Goal: Task Accomplishment & Management: Manage account settings

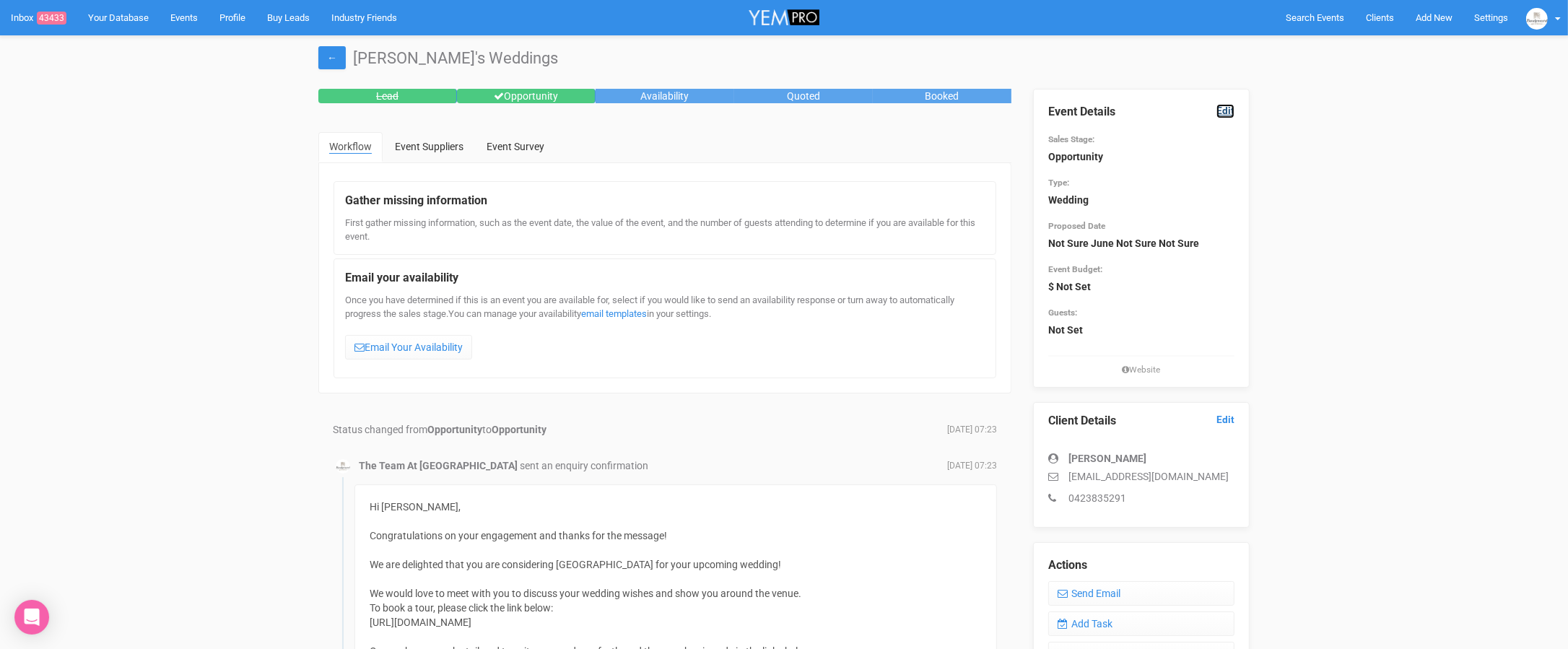
click at [1223, 115] on link "Edit" at bounding box center [1225, 111] width 18 height 14
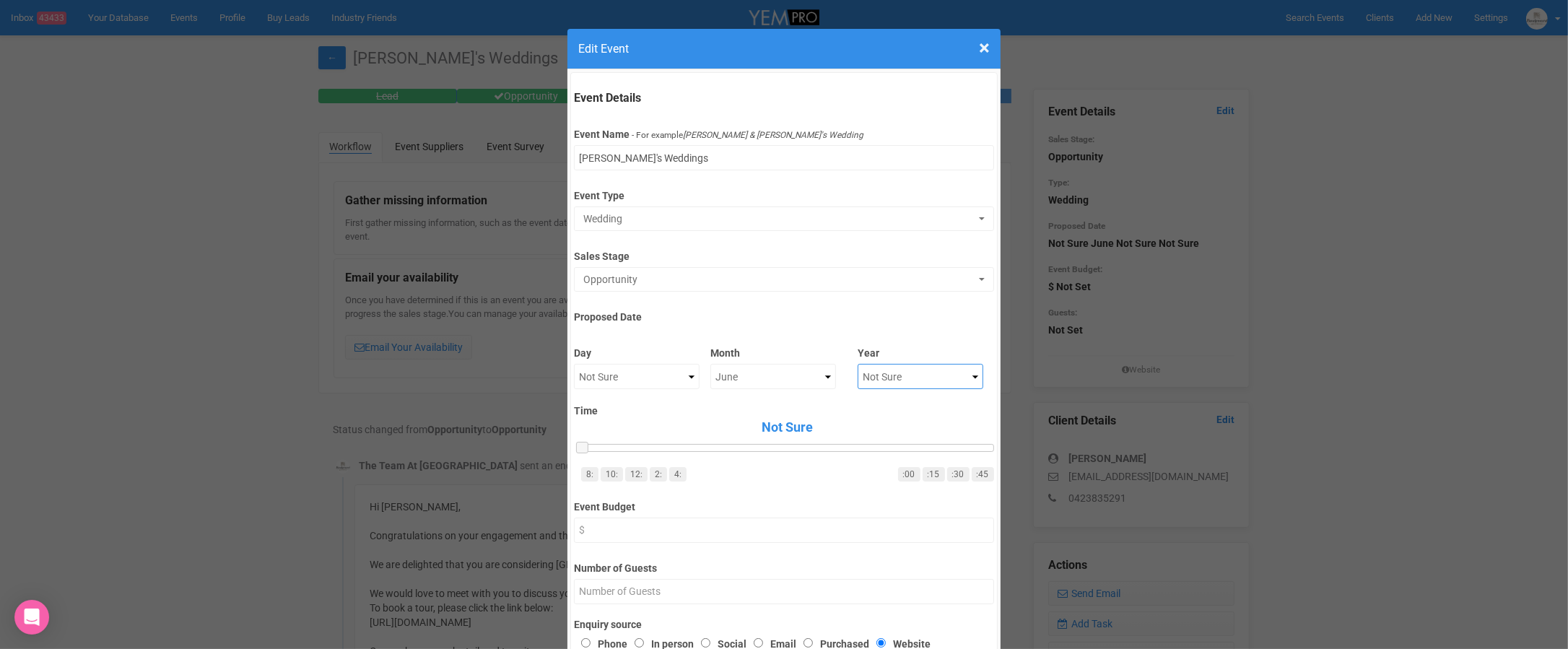
click at [909, 368] on select "Not Sure 2020 2021 2022 2023 2024 2025 2026 2027 2028 2029 2030 2031 2032 2033 …" at bounding box center [920, 376] width 126 height 25
select select "2026"
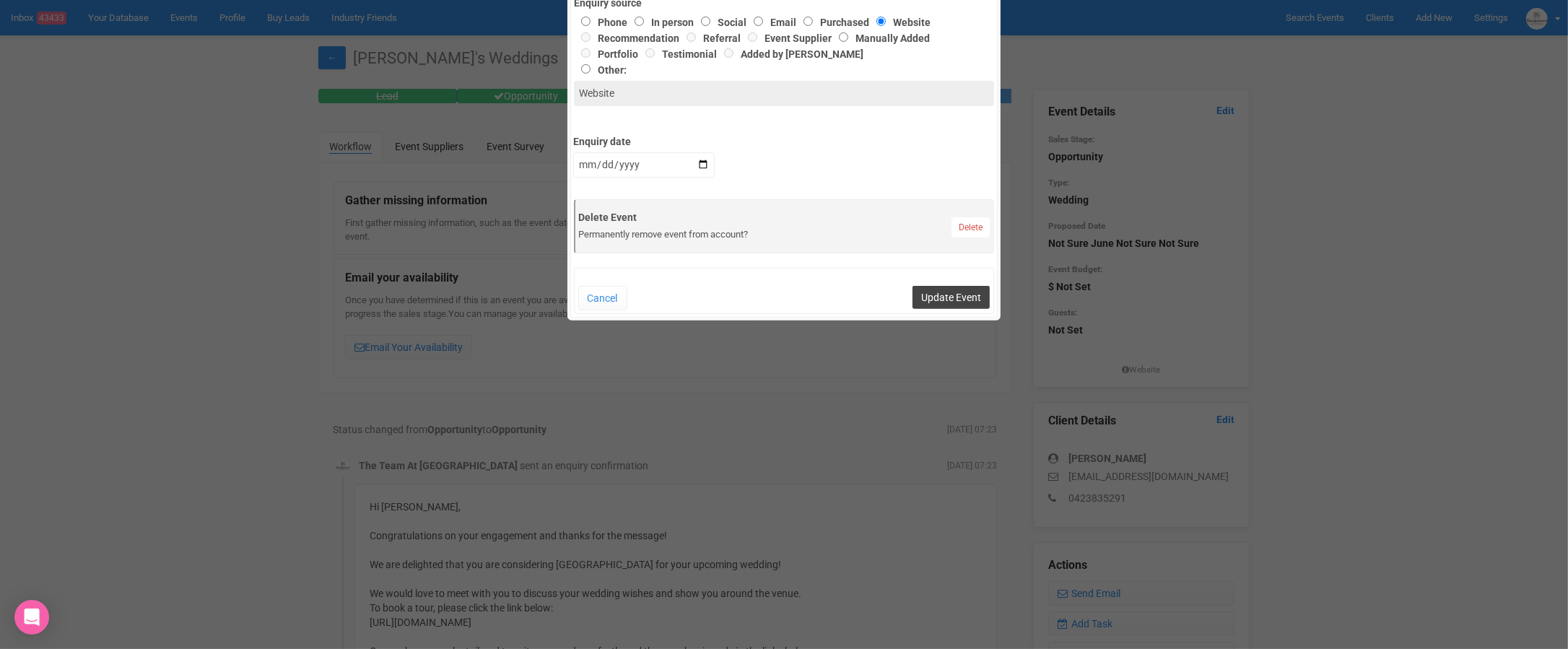
click at [943, 294] on button "Update Event" at bounding box center [951, 297] width 77 height 23
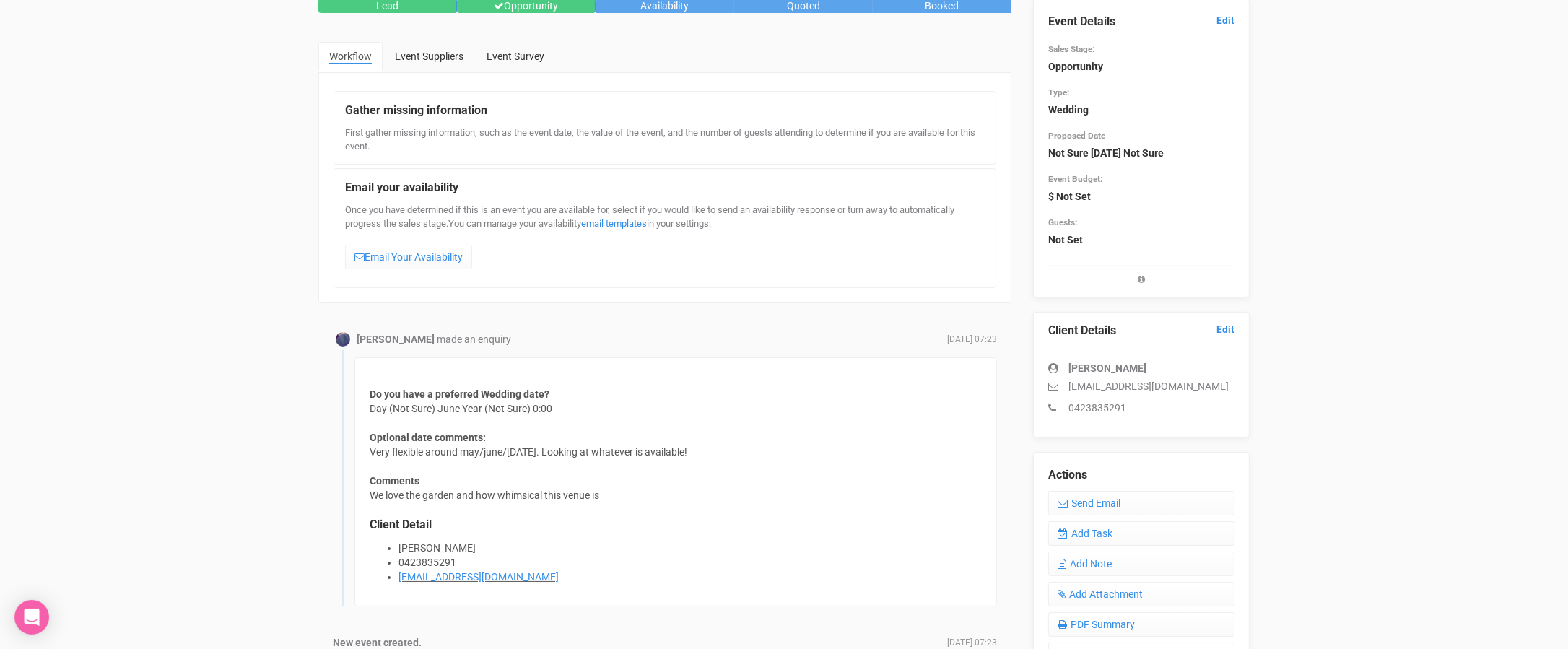
scroll to position [7, 0]
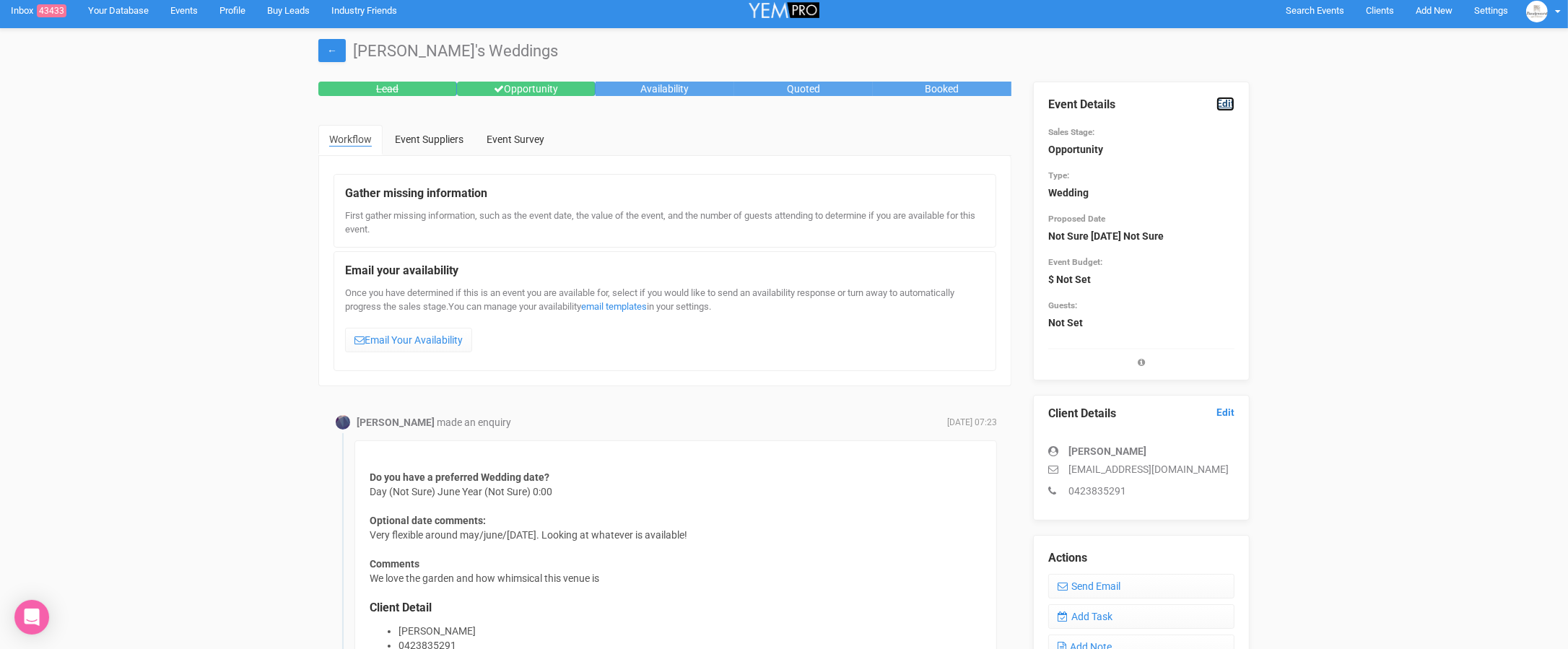
click at [1230, 102] on link "Edit" at bounding box center [1225, 103] width 18 height 14
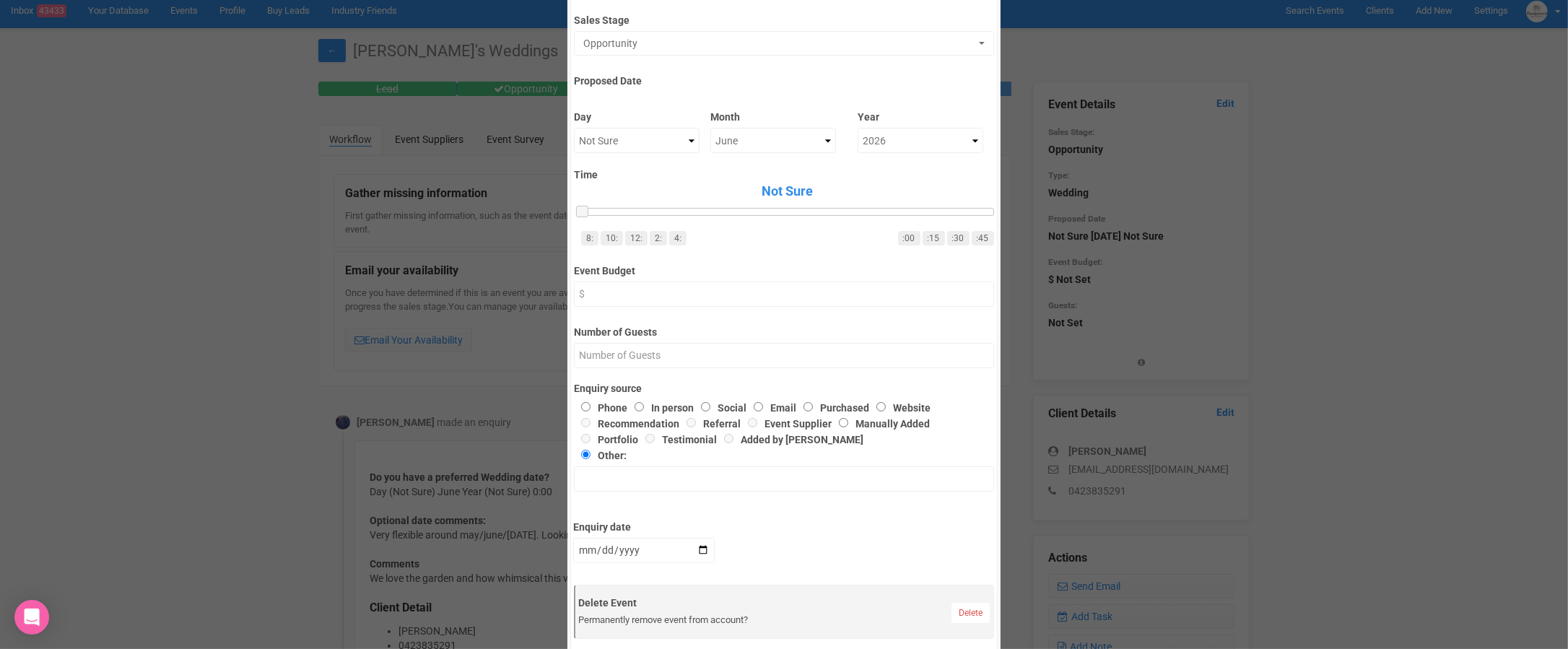
scroll to position [233, 0]
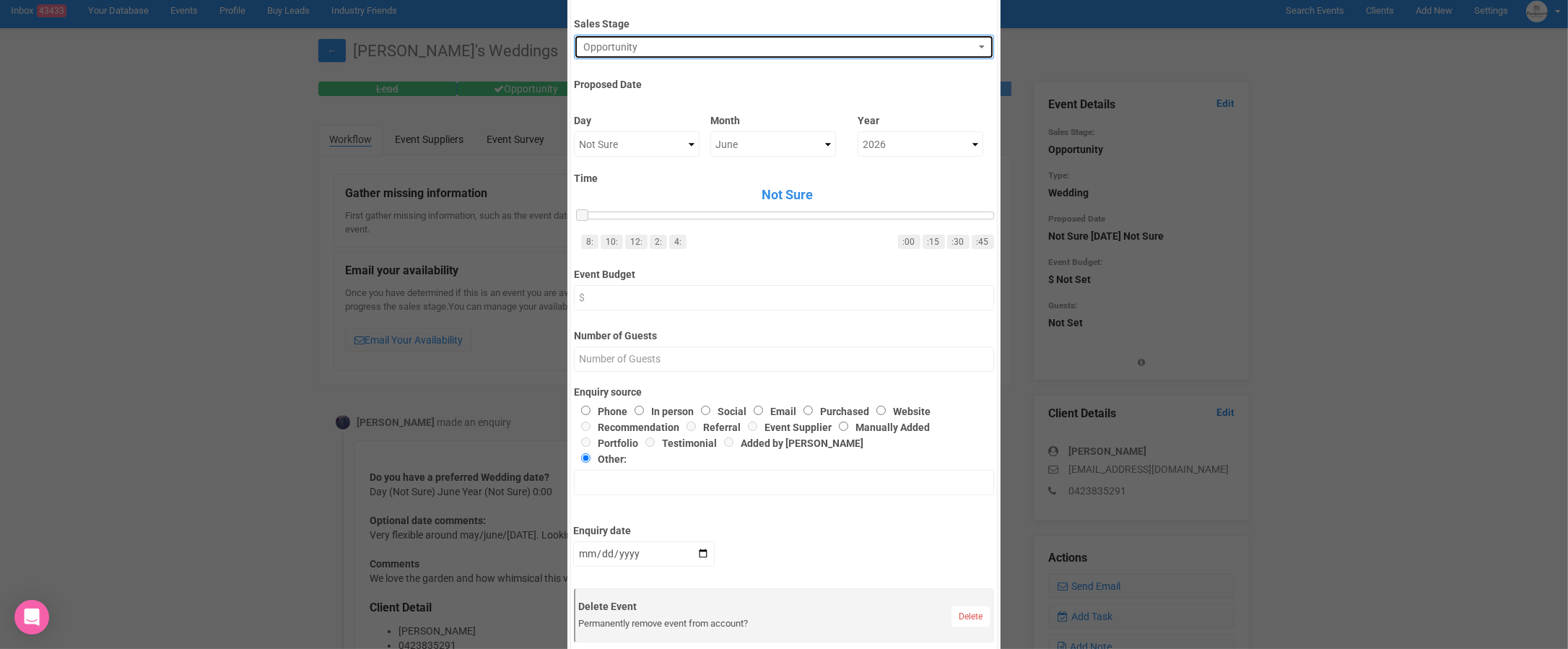
click at [638, 49] on span "Opportunity" at bounding box center [779, 47] width 391 height 14
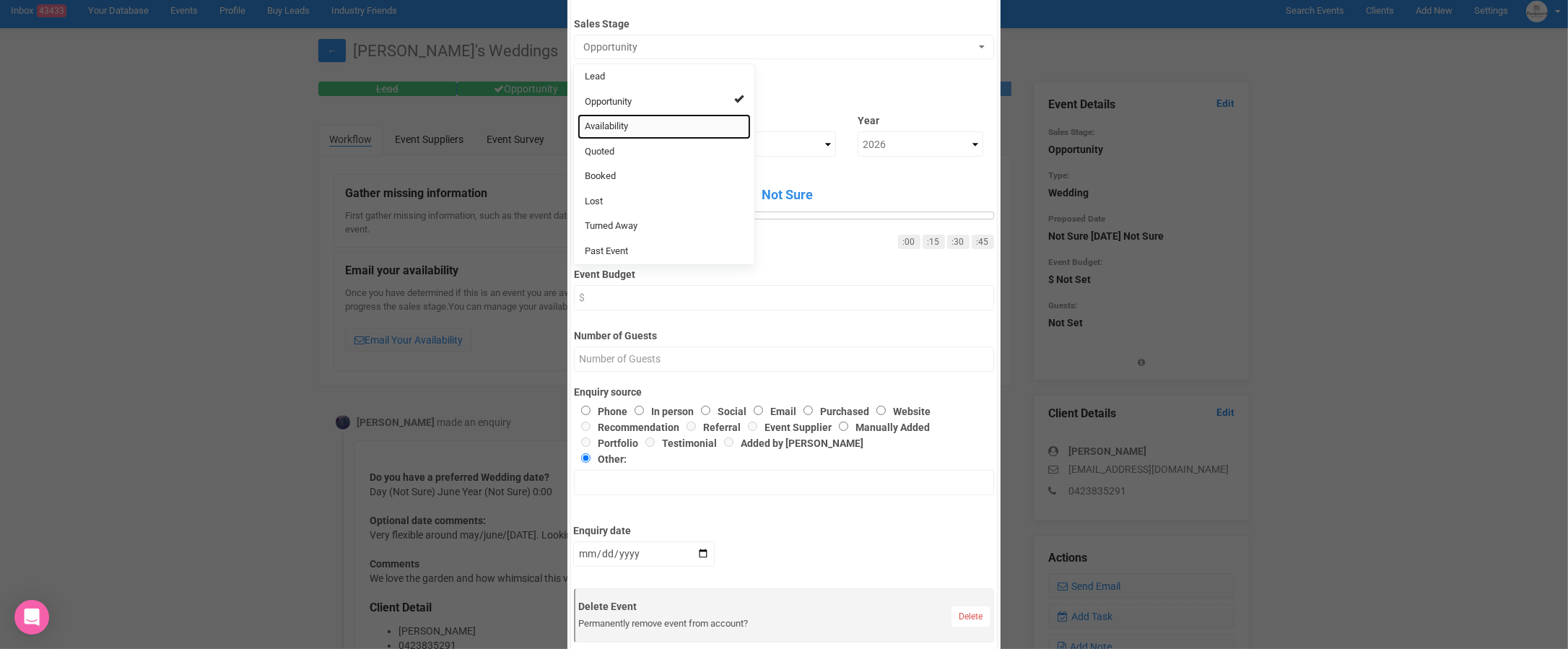
click at [631, 126] on link "Availability" at bounding box center [664, 126] width 173 height 25
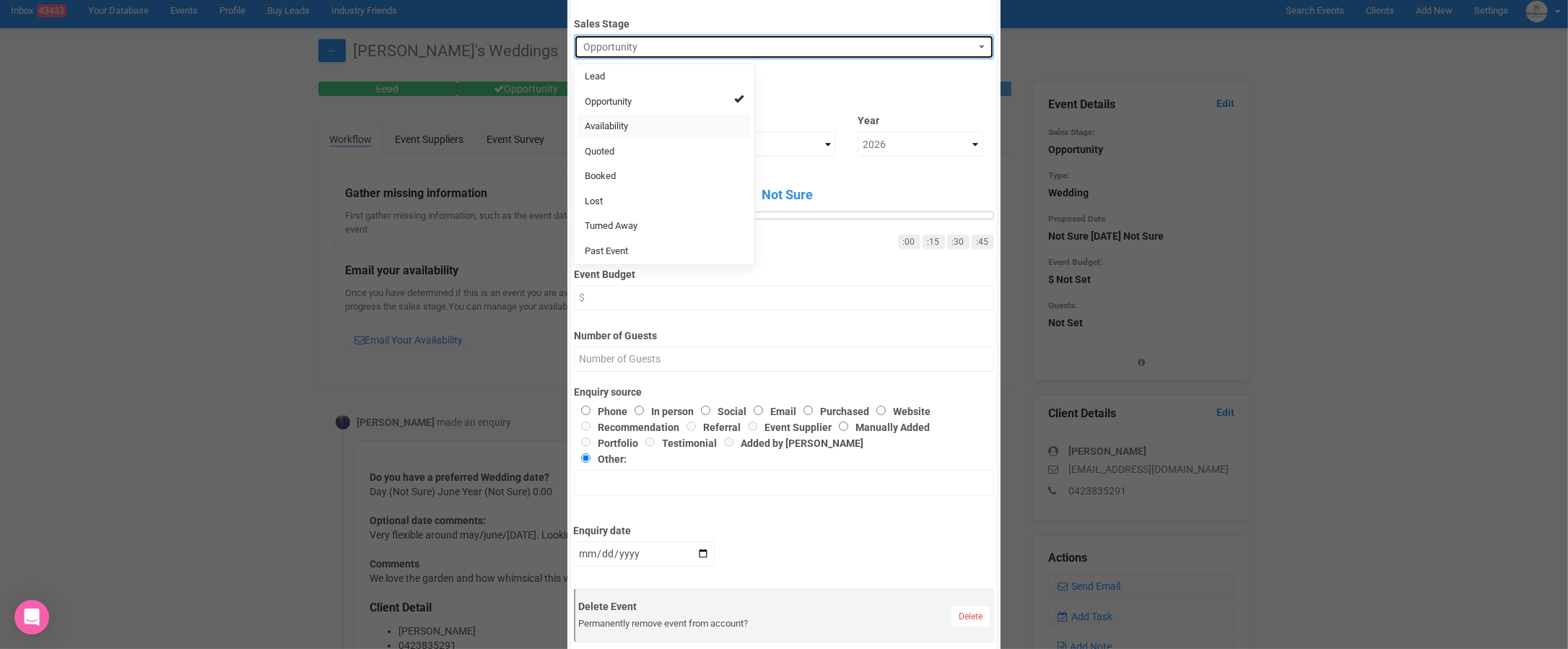
select select "8"
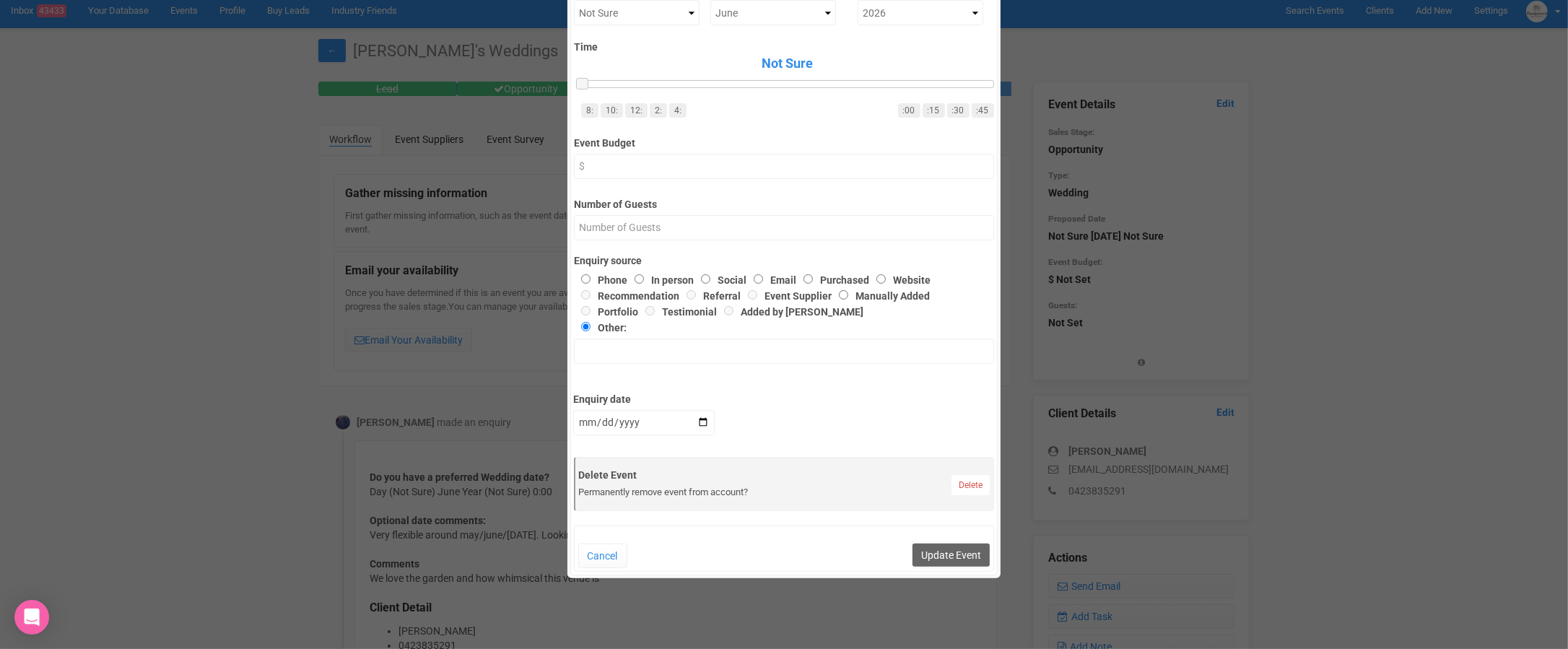
scroll to position [371, 0]
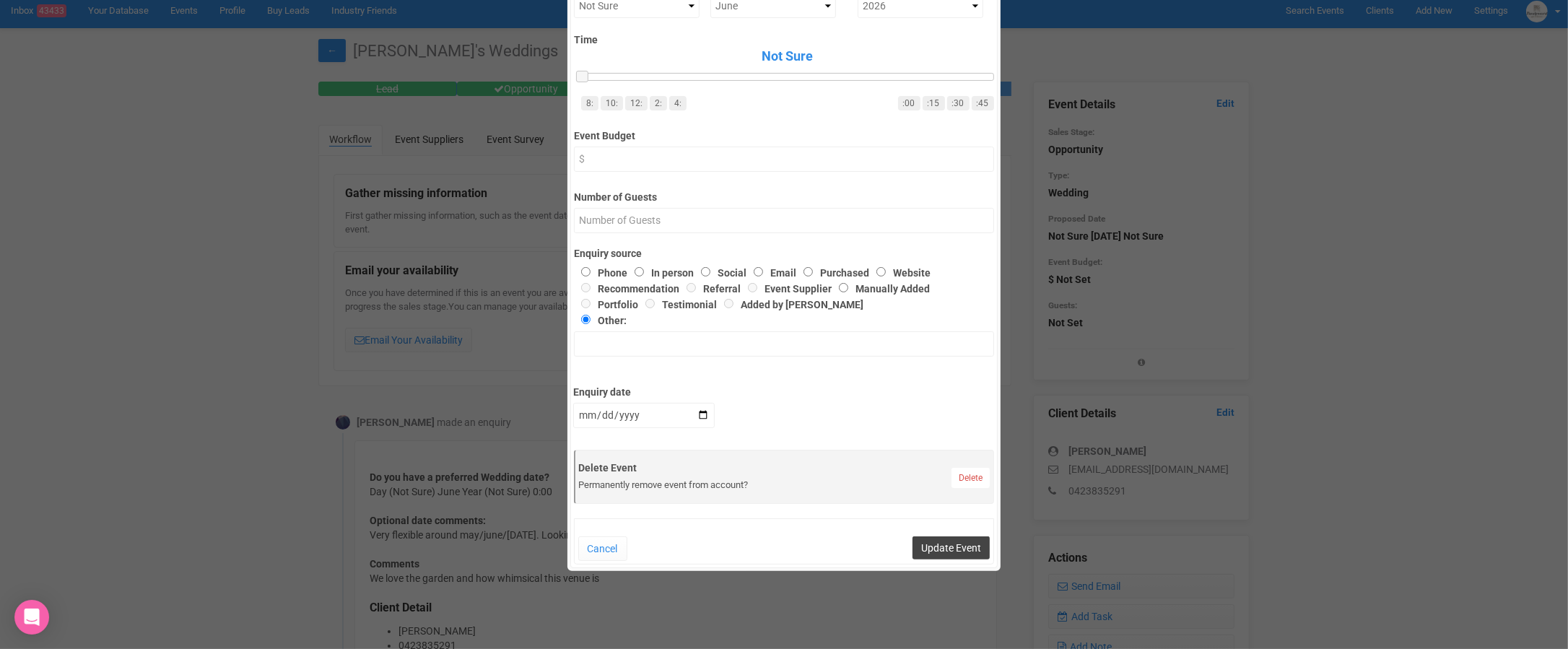
click at [937, 544] on button "Update Event" at bounding box center [951, 548] width 77 height 23
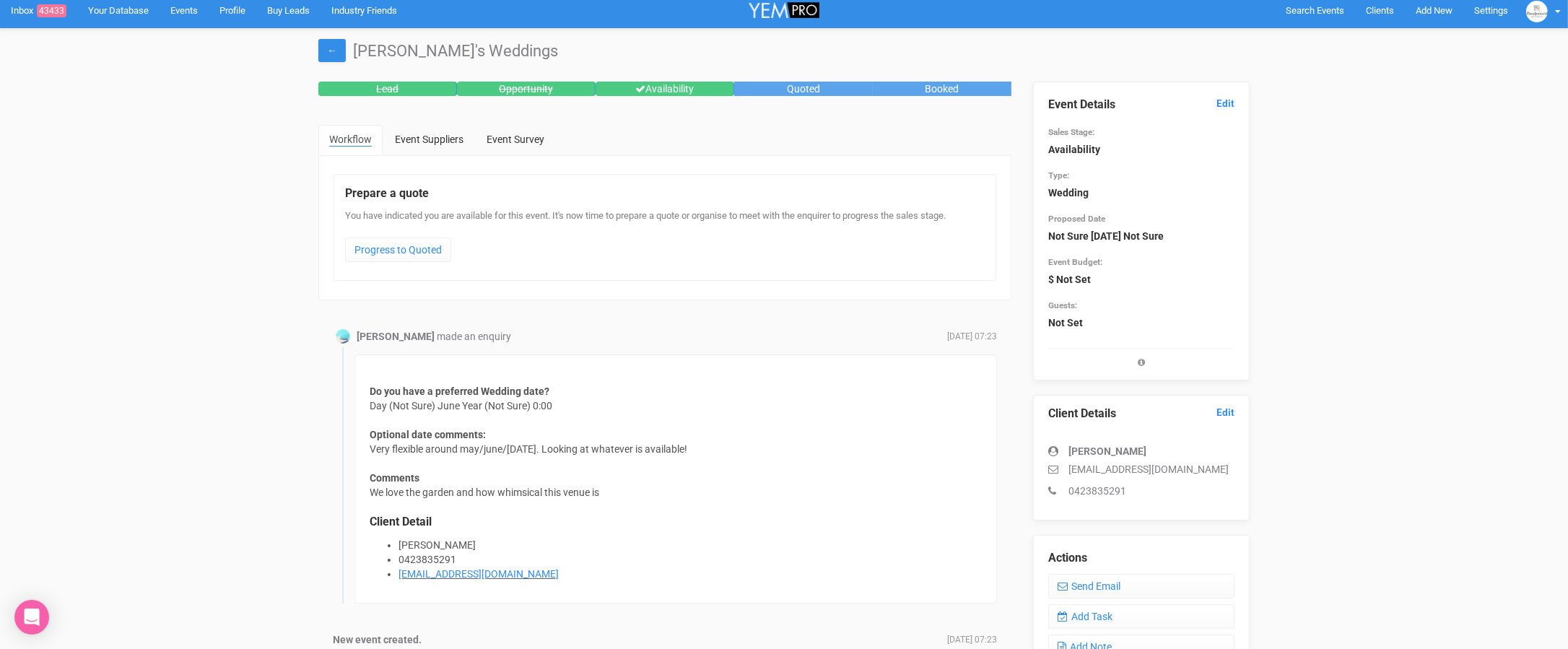
drag, startPoint x: 1194, startPoint y: 469, endPoint x: 1068, endPoint y: 470, distance: 126.0
click at [1068, 470] on p "[EMAIL_ADDRESS][DOMAIN_NAME]" at bounding box center [1141, 469] width 186 height 14
copy p "[EMAIL_ADDRESS][DOMAIN_NAME]"
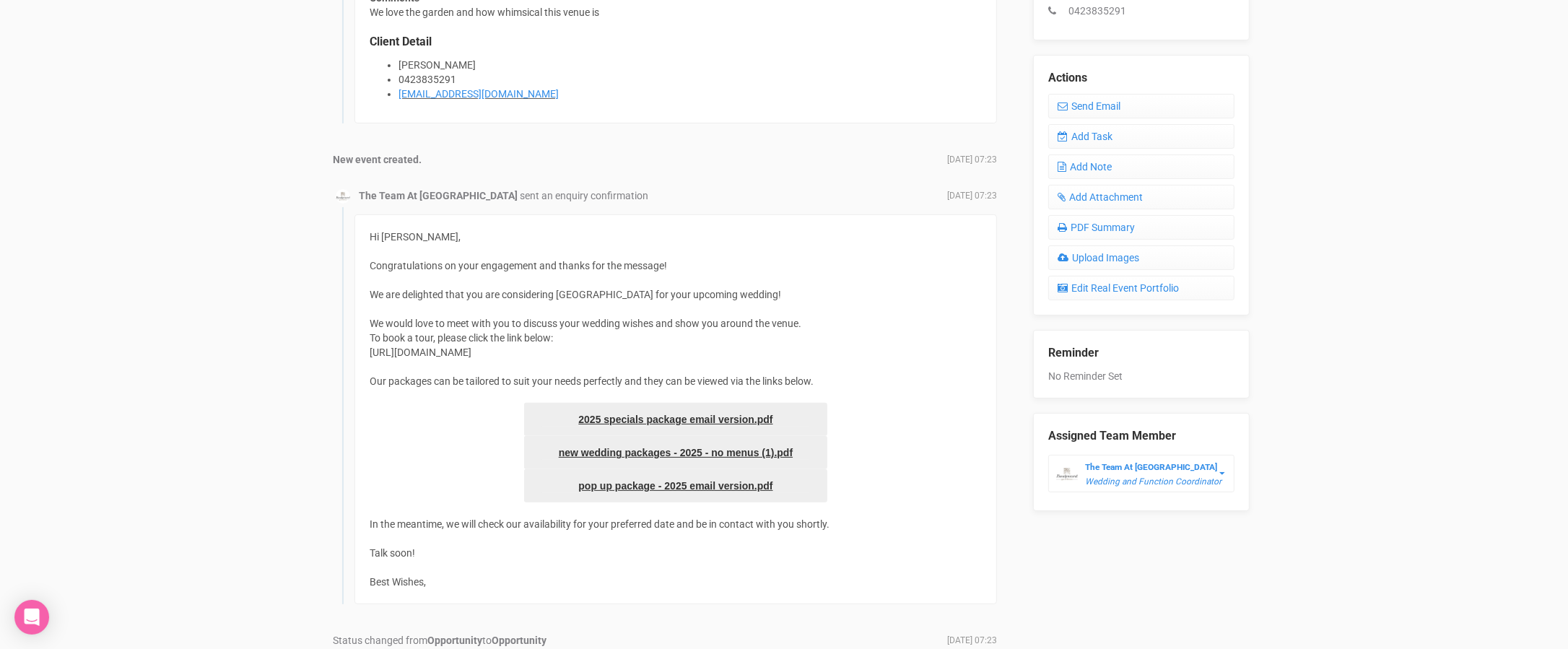
scroll to position [602, 0]
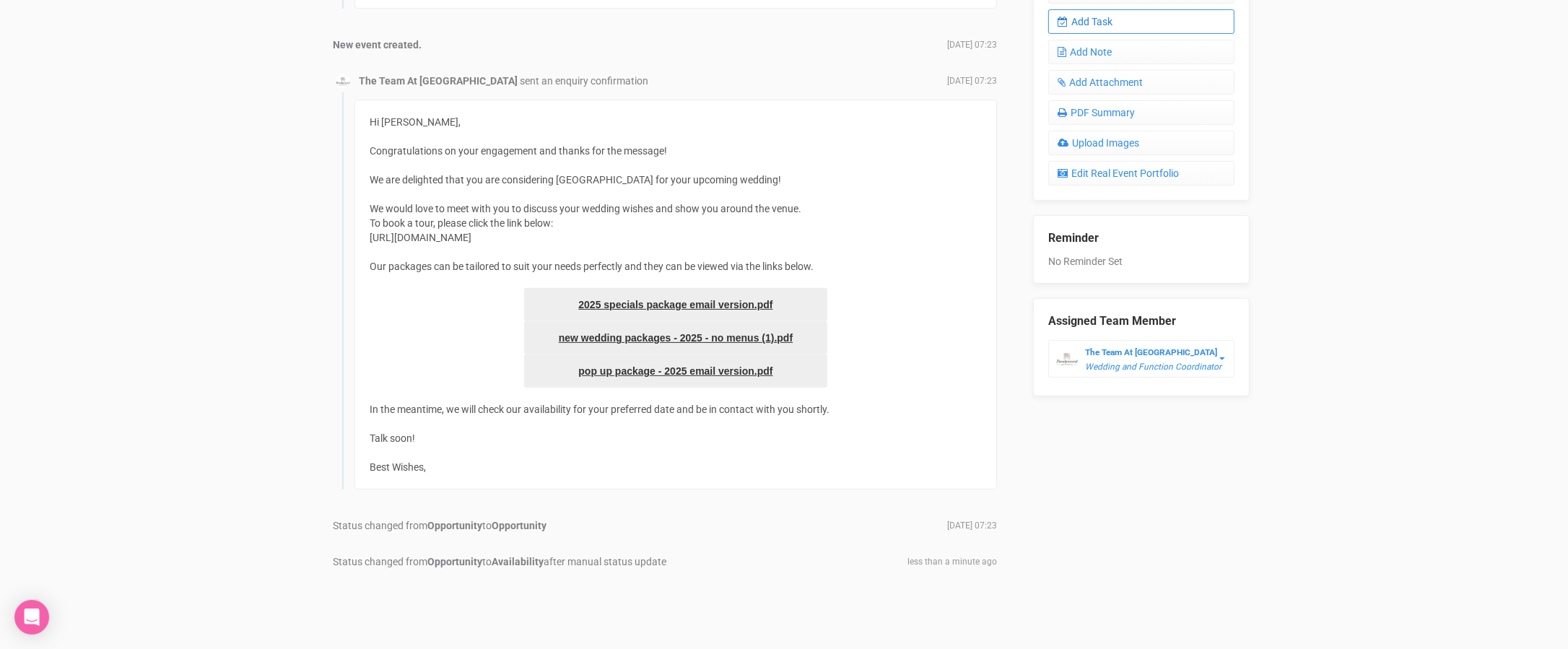
click at [1102, 15] on link "Add Task" at bounding box center [1141, 22] width 186 height 25
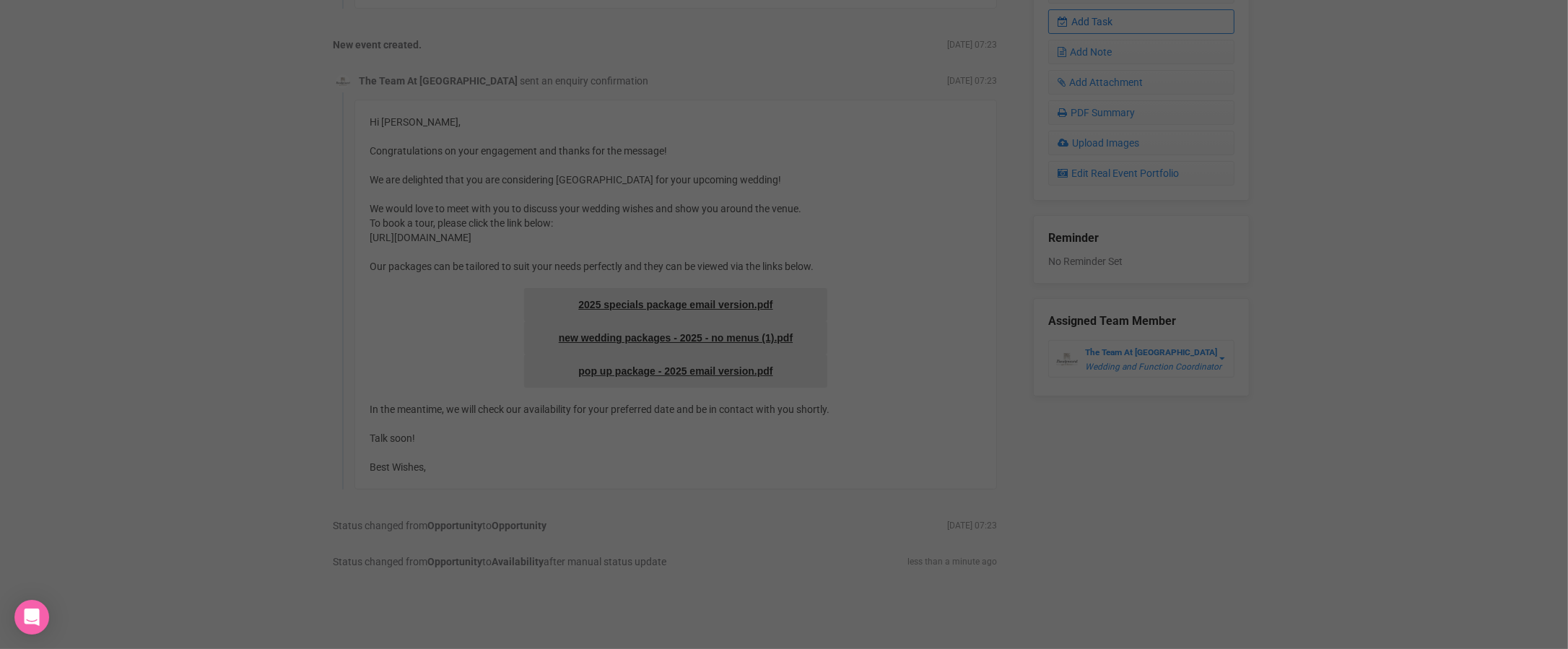
scroll to position [0, 0]
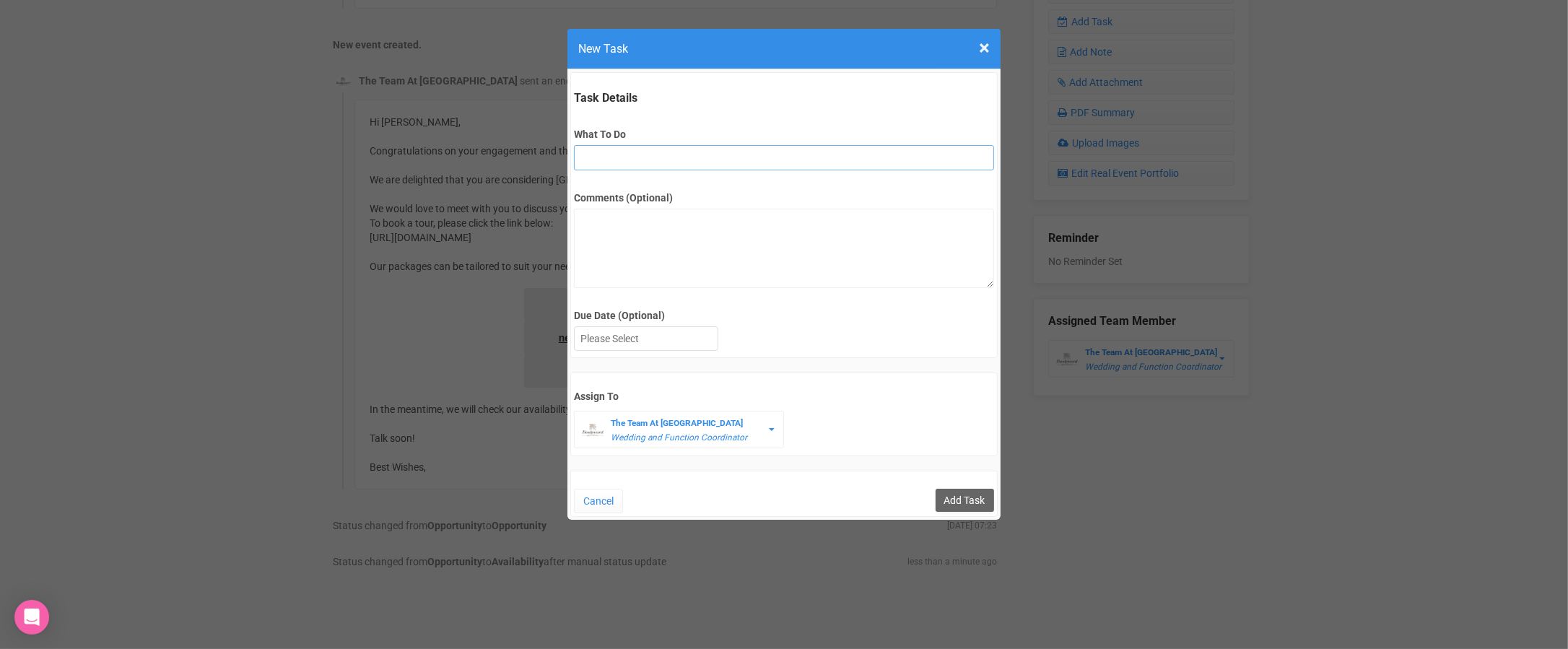
click at [627, 149] on input "What To Do" at bounding box center [783, 157] width 419 height 25
type input "2nd fu"
click at [699, 333] on div at bounding box center [646, 339] width 143 height 24
click at [962, 498] on input "Add Task" at bounding box center [964, 500] width 59 height 23
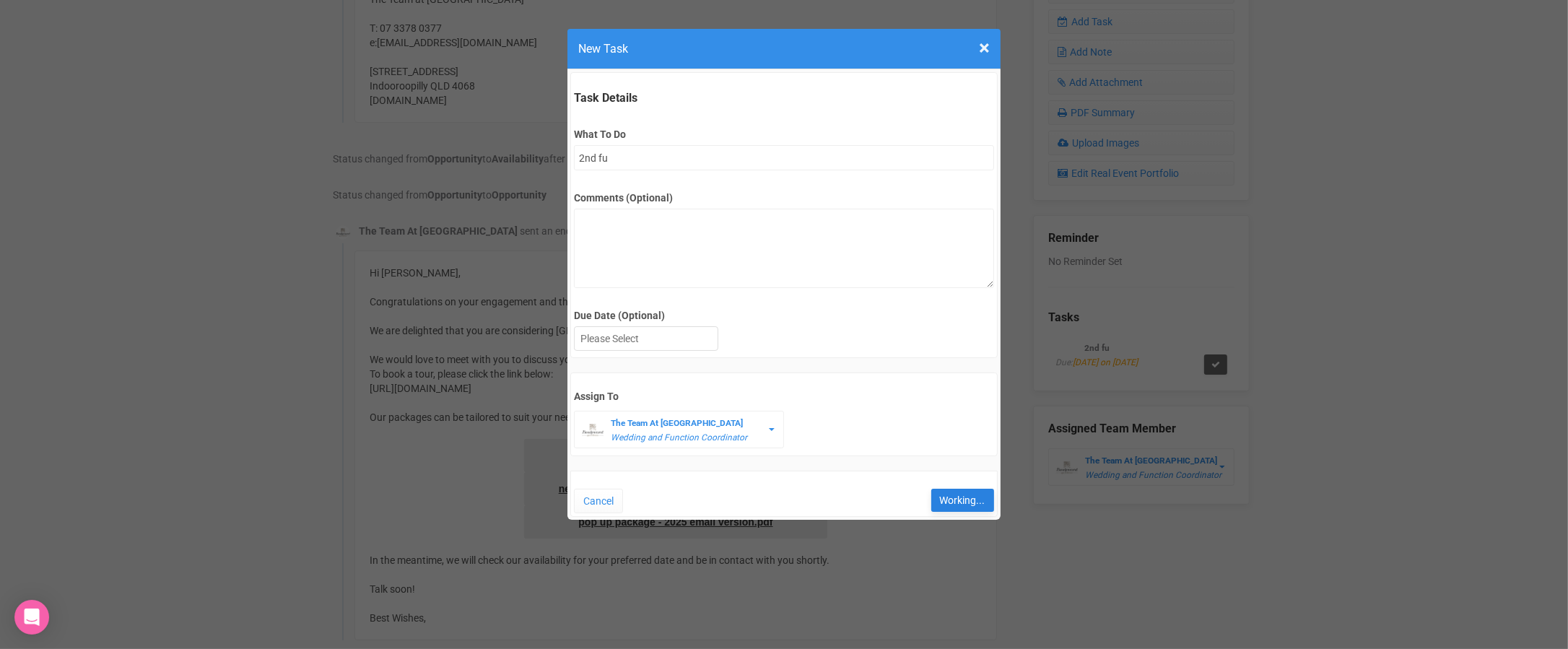
type input "Save"
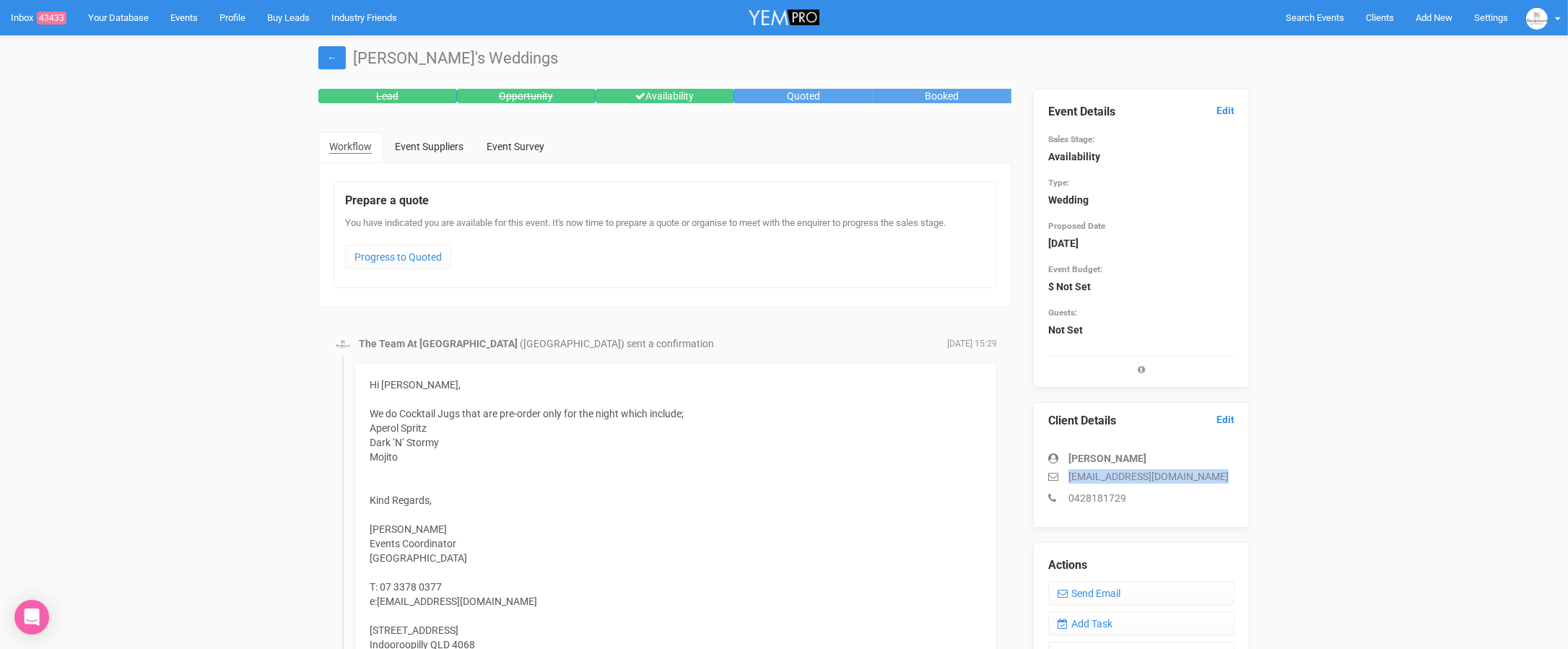
drag, startPoint x: 1196, startPoint y: 478, endPoint x: 1063, endPoint y: 478, distance: 133.0
click at [1062, 478] on p "stephaniebailey179@gmail.com" at bounding box center [1141, 477] width 186 height 14
copy p "stephaniebailey179@gmail.com"
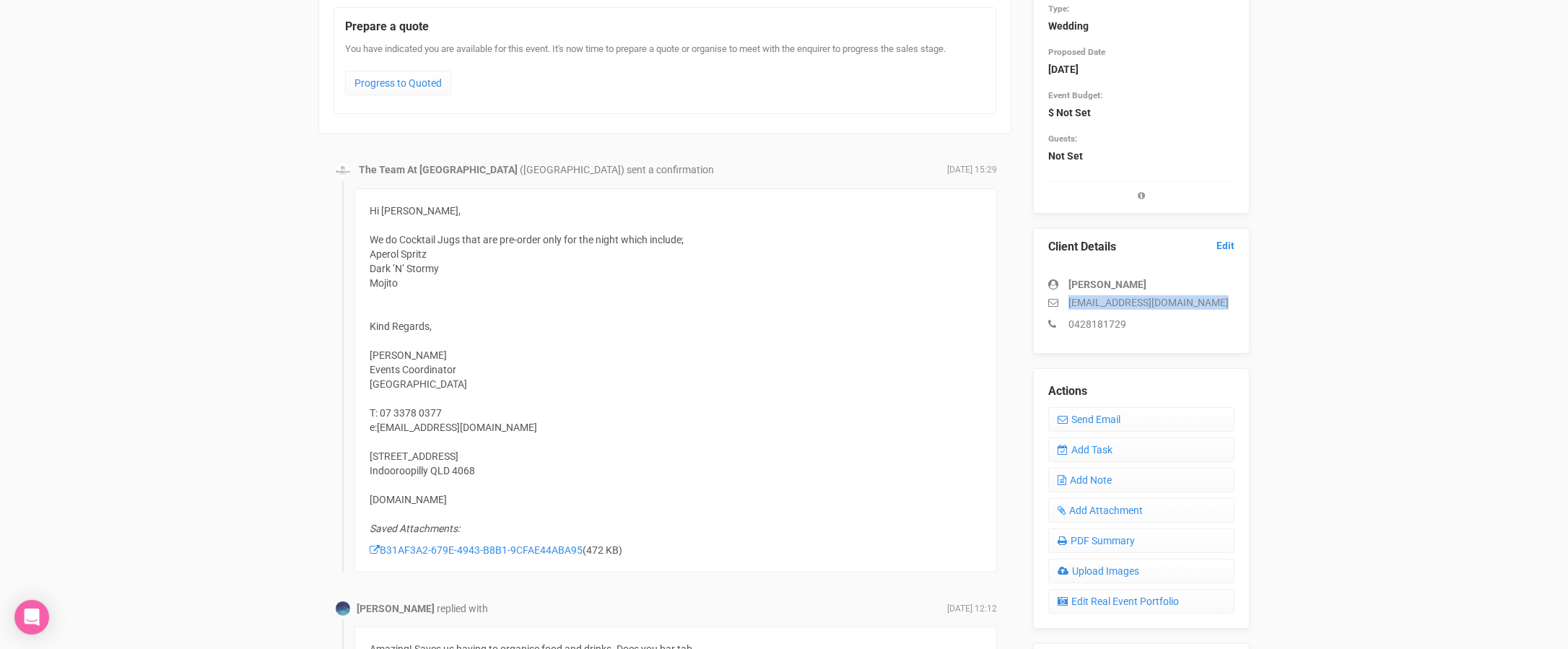
scroll to position [182, 0]
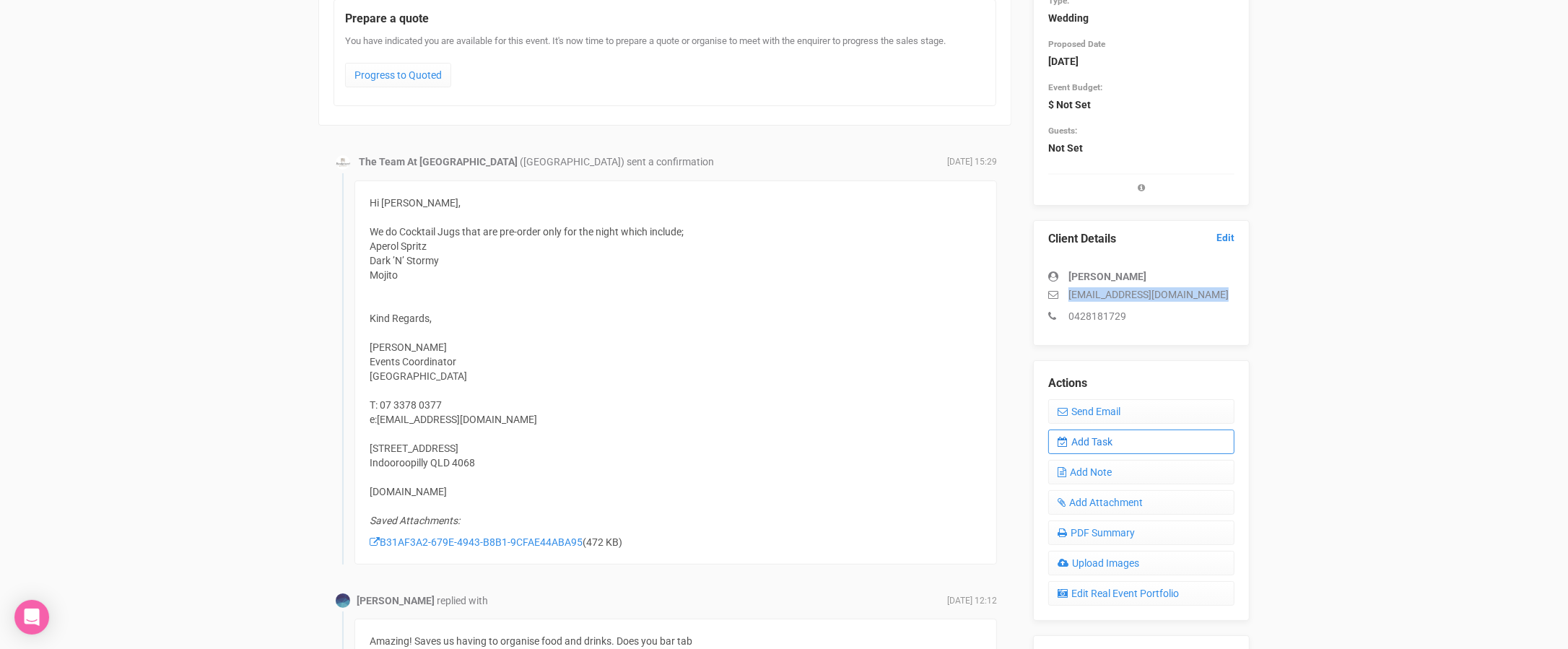
click at [1100, 433] on link "Add Task" at bounding box center [1141, 441] width 186 height 25
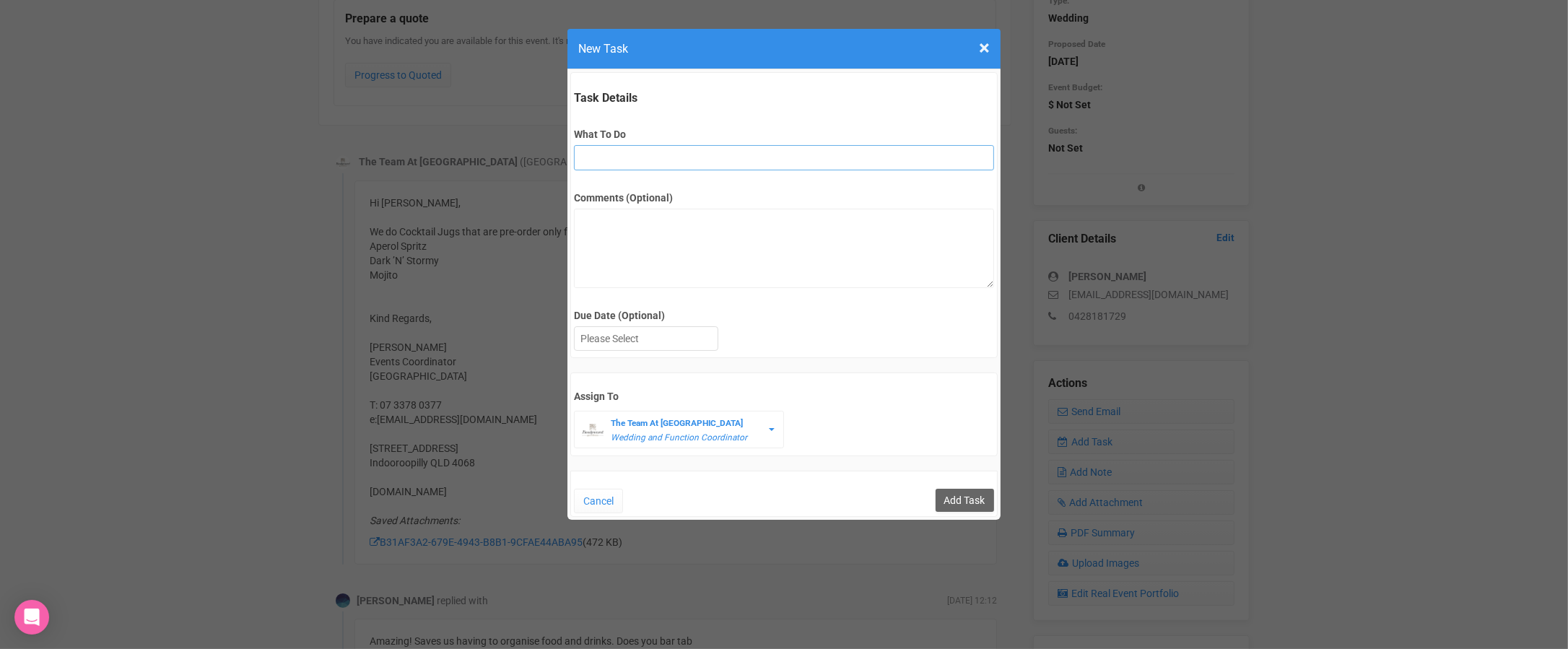
click at [646, 161] on input "What To Do" at bounding box center [783, 157] width 419 height 25
type input "3rd final fu"
click at [669, 347] on div at bounding box center [646, 339] width 143 height 24
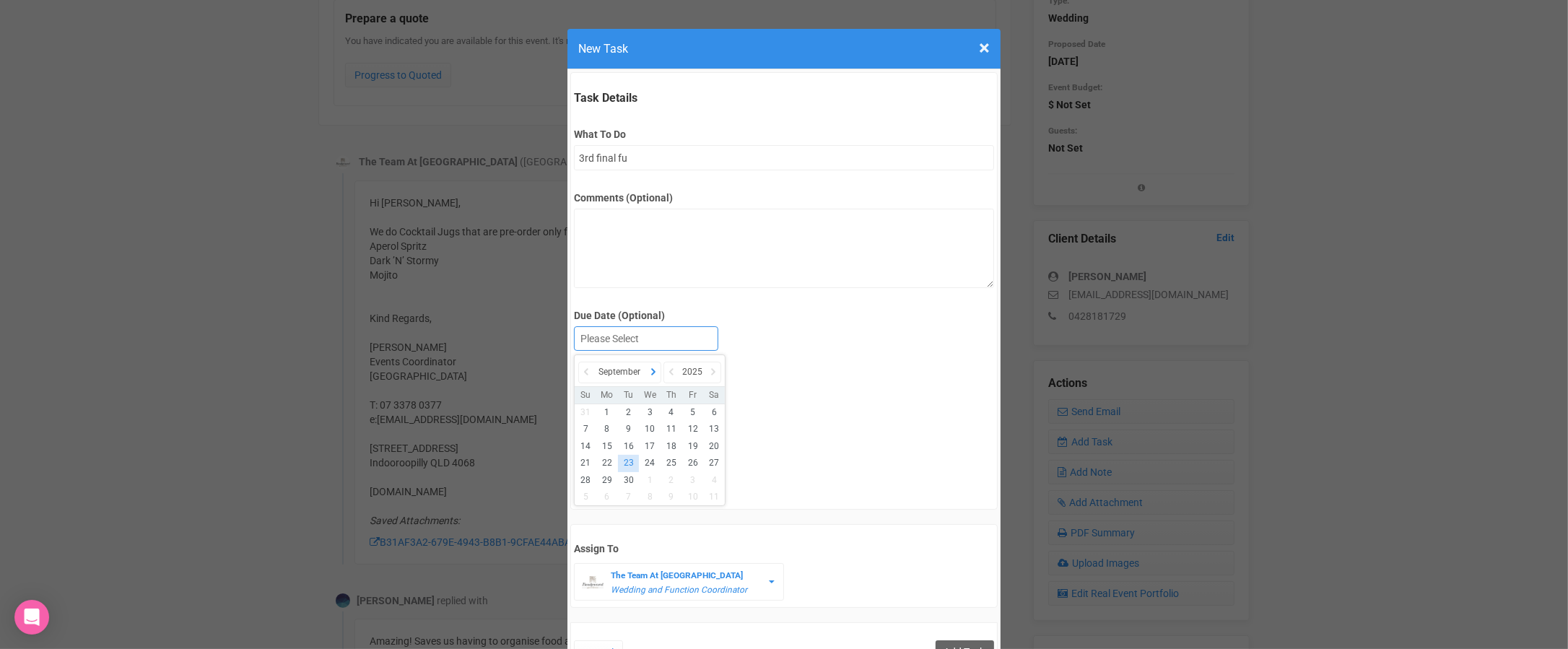
click at [654, 371] on icon at bounding box center [653, 371] width 14 height 20
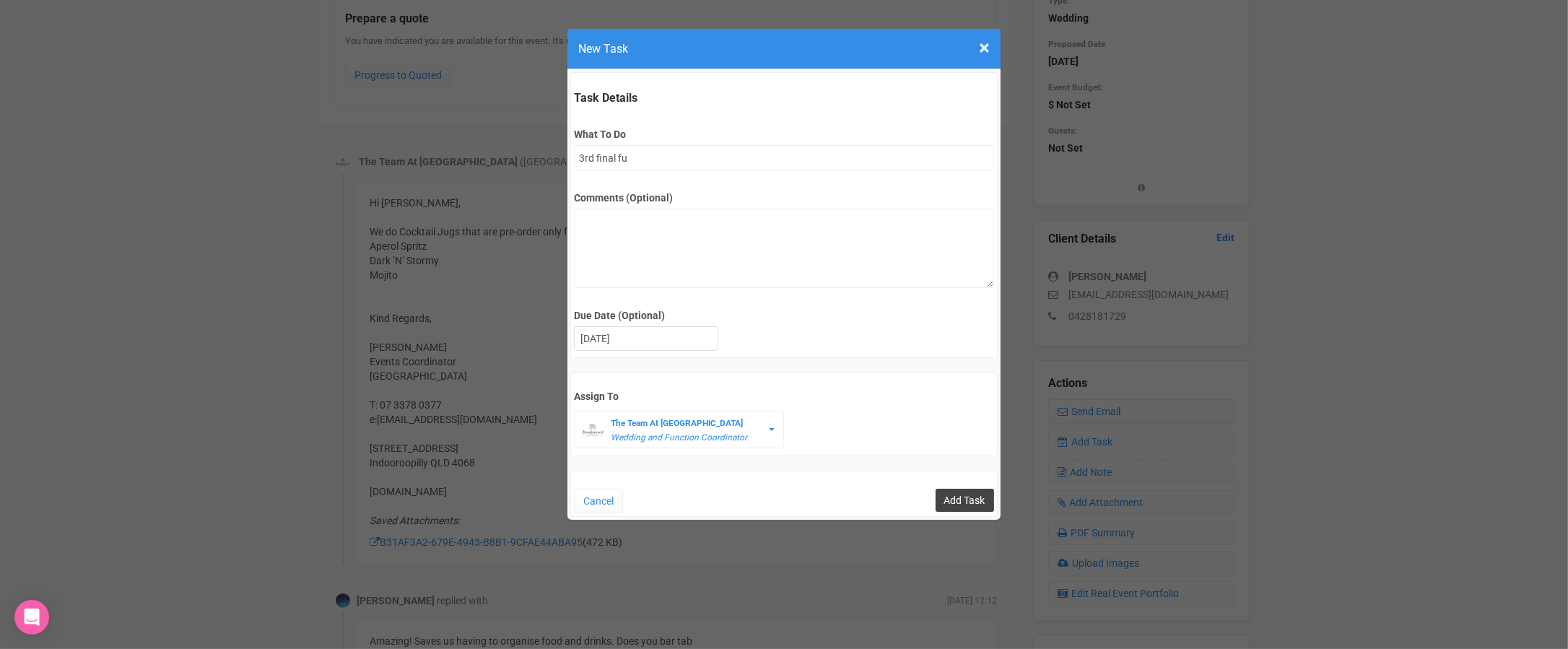
click at [961, 494] on input "Add Task" at bounding box center [964, 500] width 59 height 23
type input "Save"
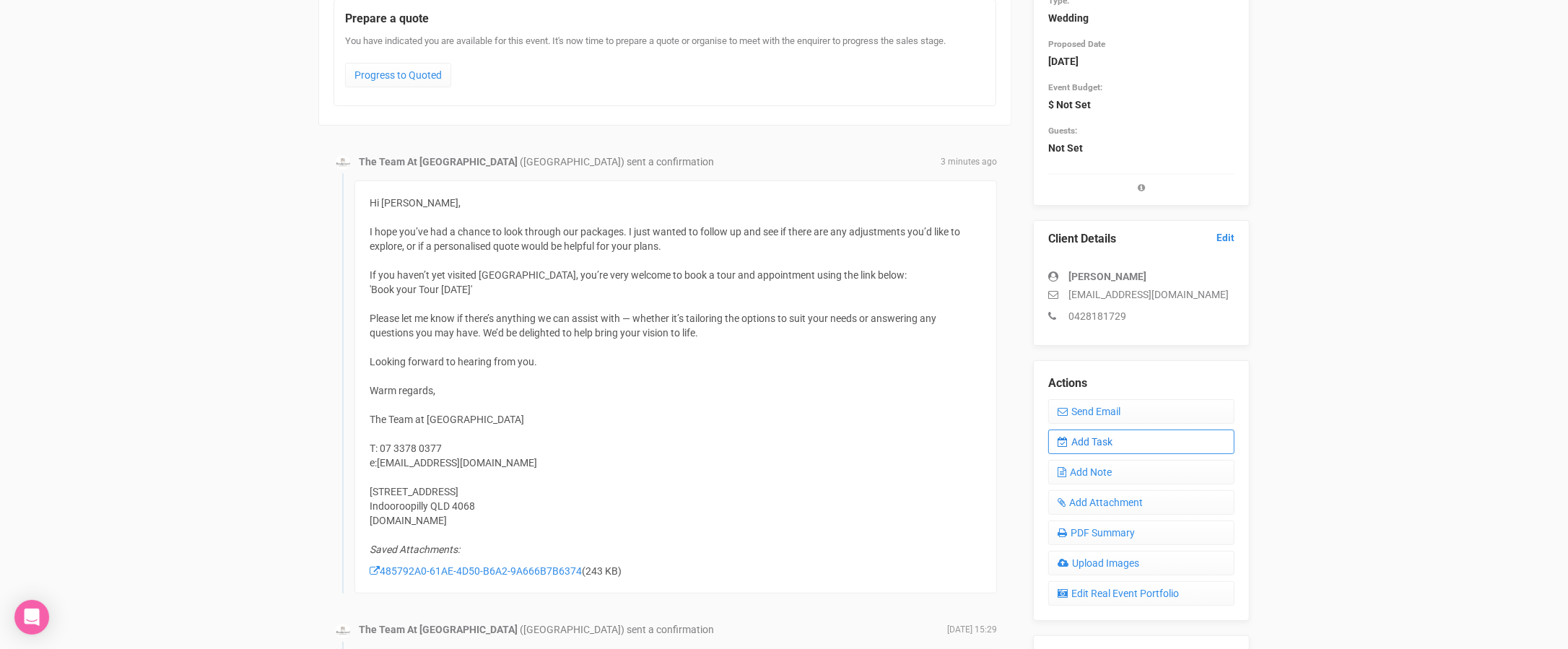
click at [1076, 432] on link "Add Task" at bounding box center [1141, 441] width 186 height 25
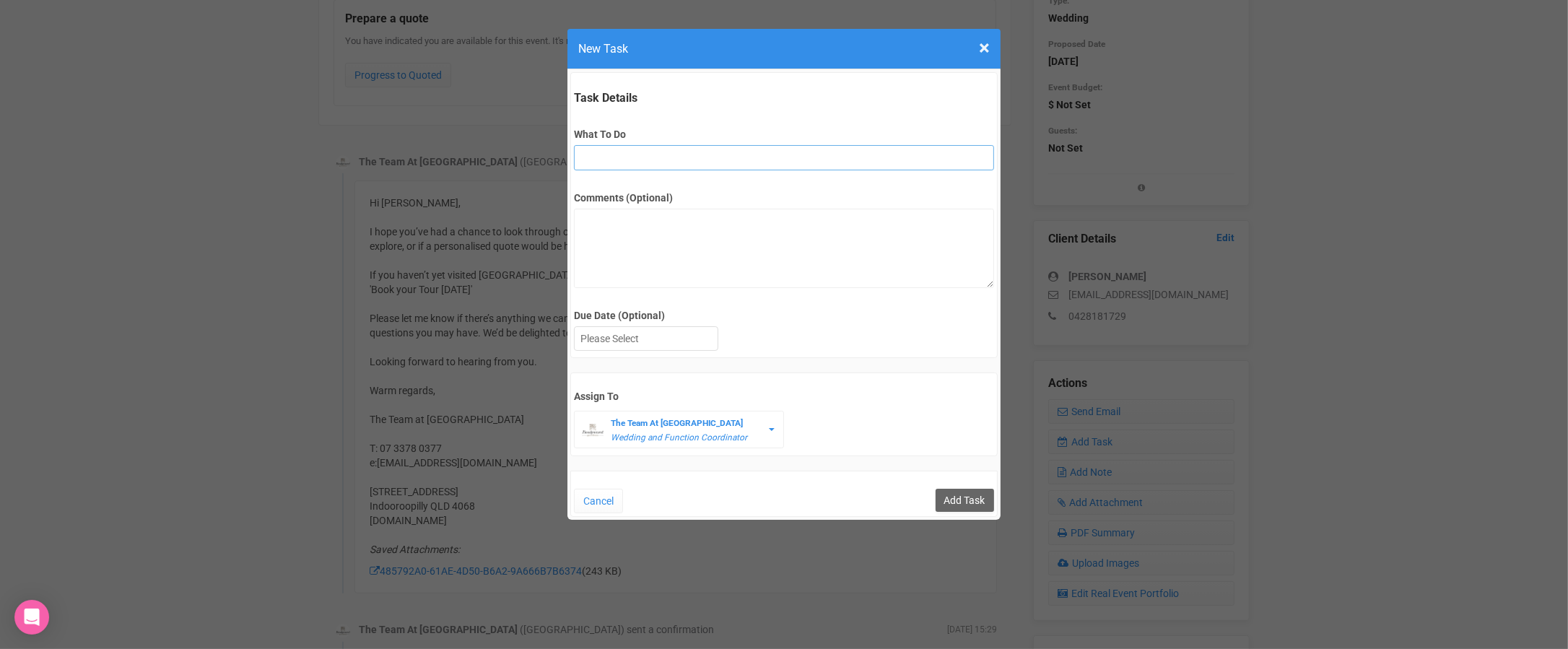
click at [649, 158] on input "What To Do" at bounding box center [783, 157] width 419 height 25
type input "INVITE (possible open day)"
click at [667, 323] on div "Due Date (Optional) Su Mo Tu We Th Fr Sa" at bounding box center [783, 331] width 419 height 47
click at [669, 338] on div at bounding box center [646, 339] width 143 height 24
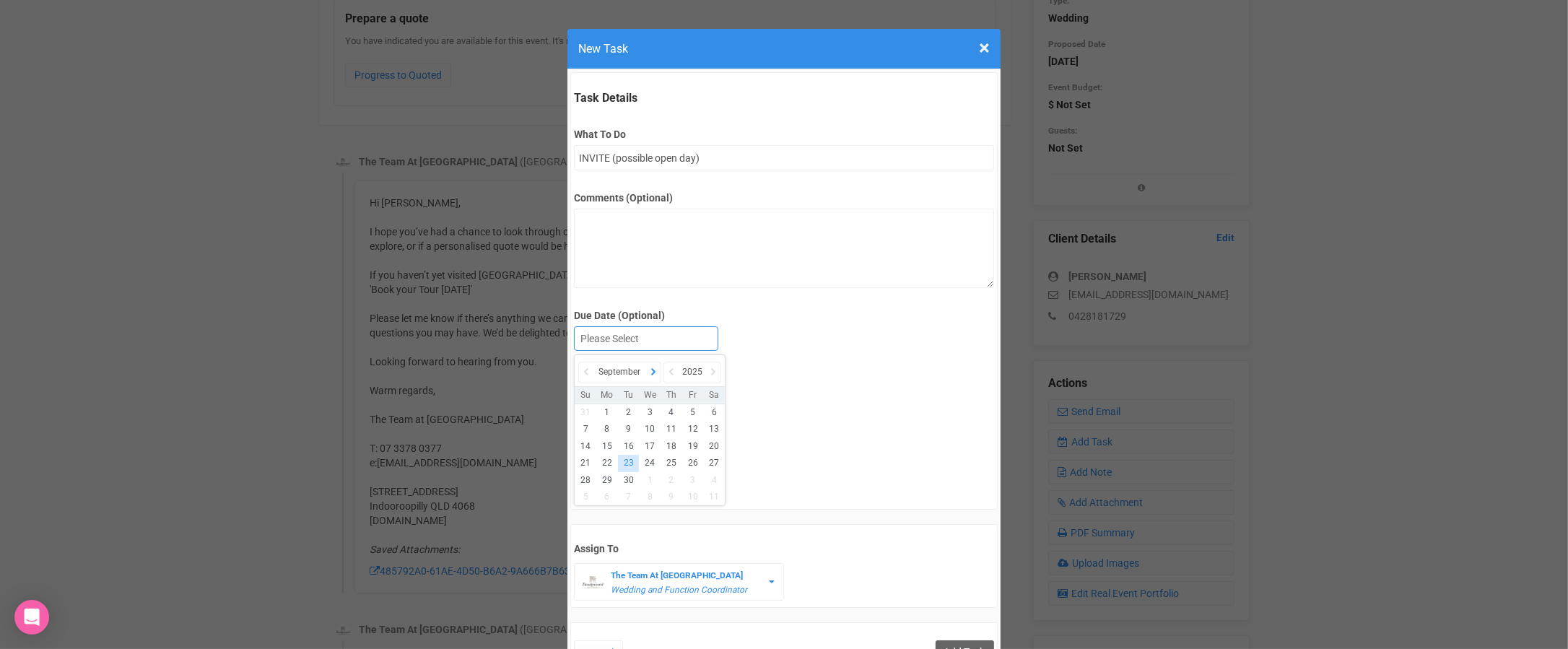
click at [654, 369] on icon at bounding box center [653, 371] width 14 height 20
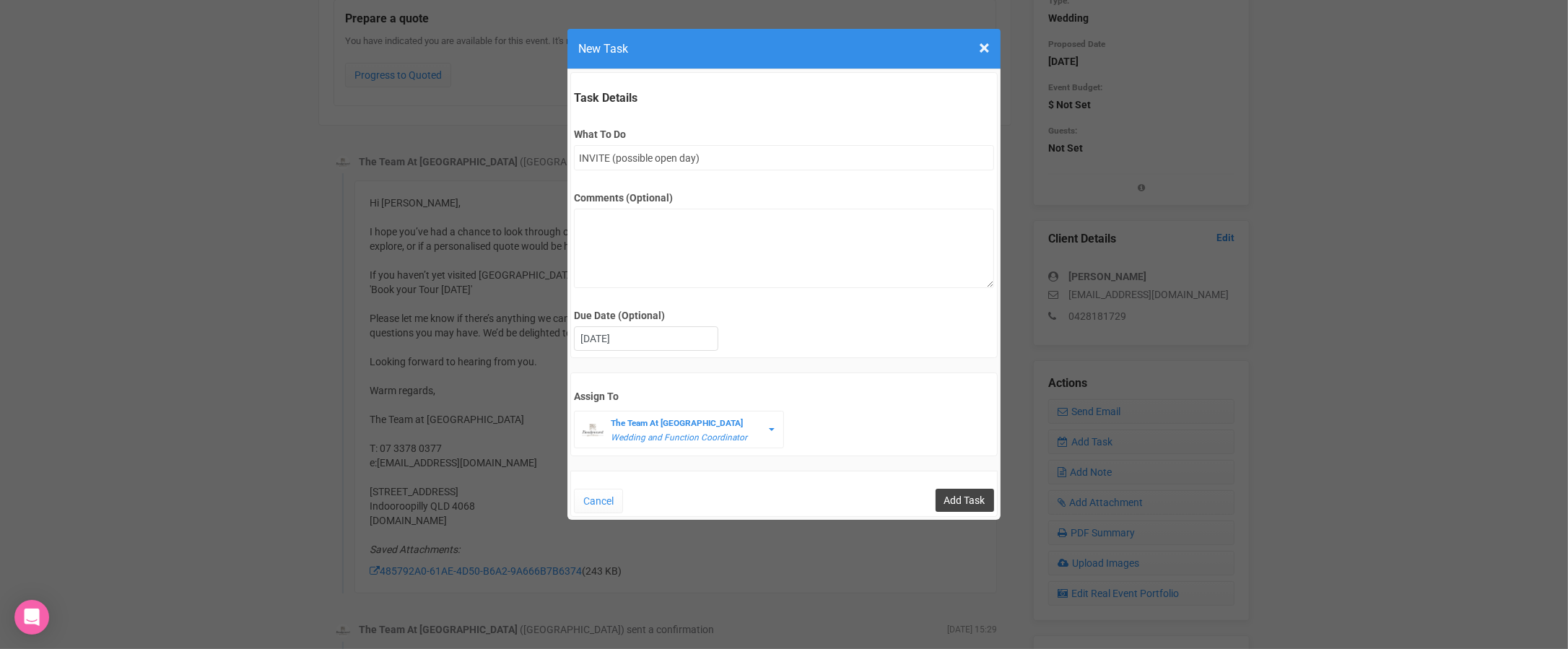
click at [961, 493] on input "Add Task" at bounding box center [964, 500] width 59 height 23
type input "Save"
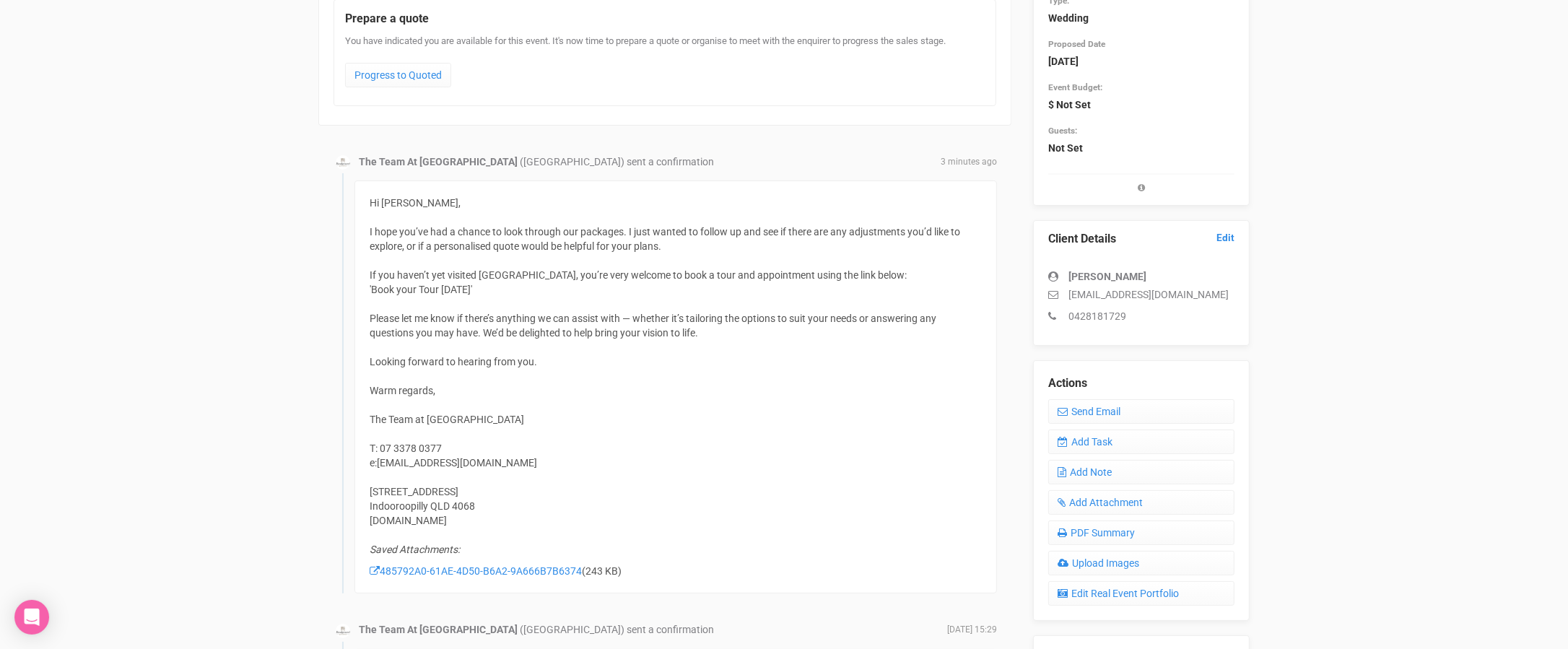
scroll to position [0, 0]
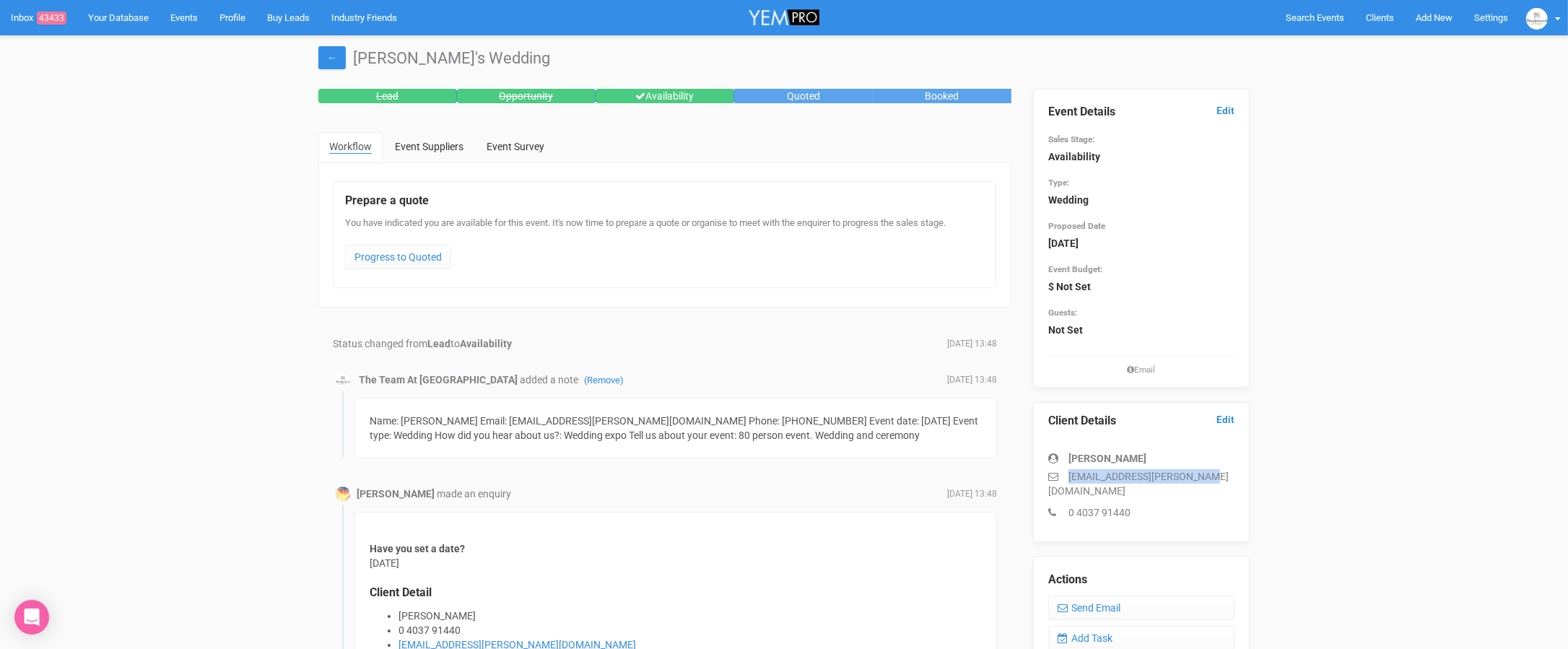
drag, startPoint x: 1205, startPoint y: 479, endPoint x: 1070, endPoint y: 480, distance: 135.0
click at [1070, 480] on p "chelsea.goudge@outlook.com" at bounding box center [1141, 484] width 186 height 29
copy p "chelsea.goudge@outlook.com"
click at [1084, 627] on link "Add Task" at bounding box center [1141, 638] width 186 height 25
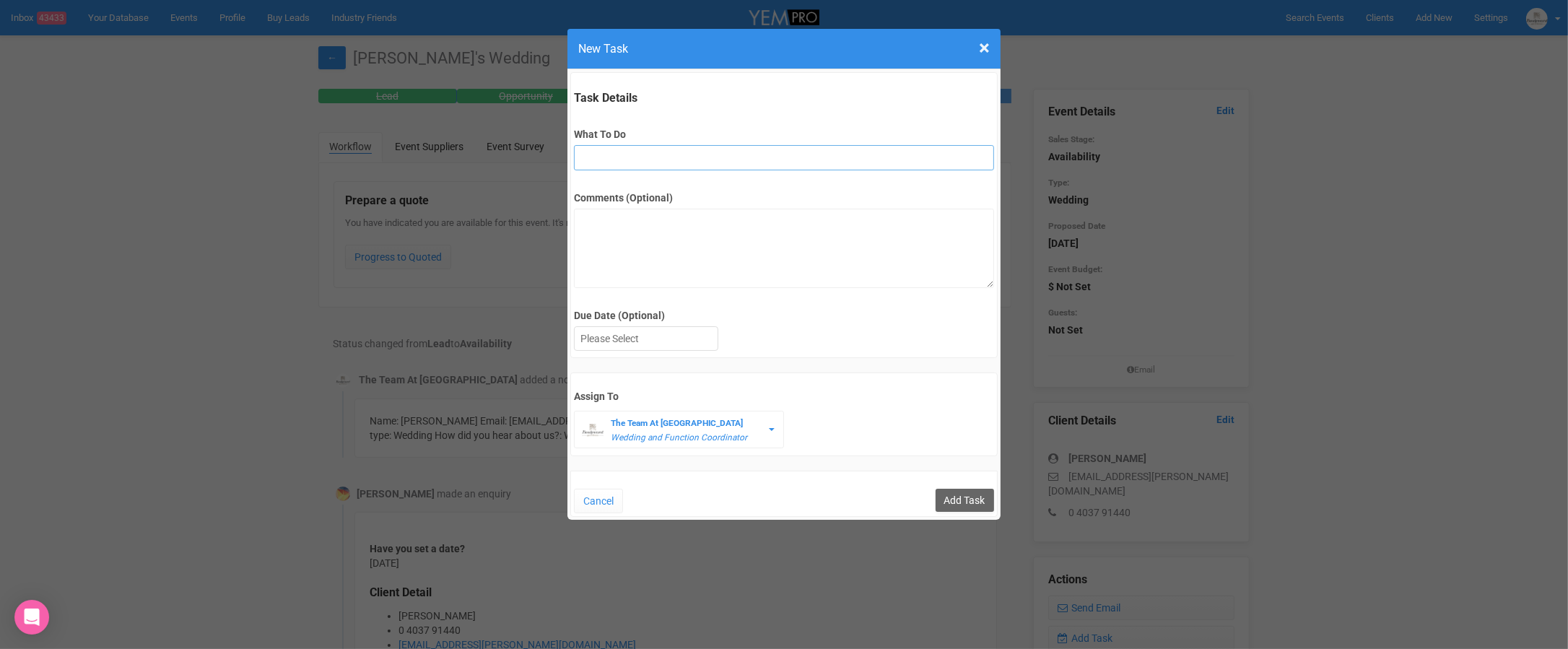
click at [623, 152] on input "What To Do" at bounding box center [783, 157] width 419 height 25
type input "INVITE (possible open day)"
click at [665, 339] on div at bounding box center [646, 339] width 143 height 24
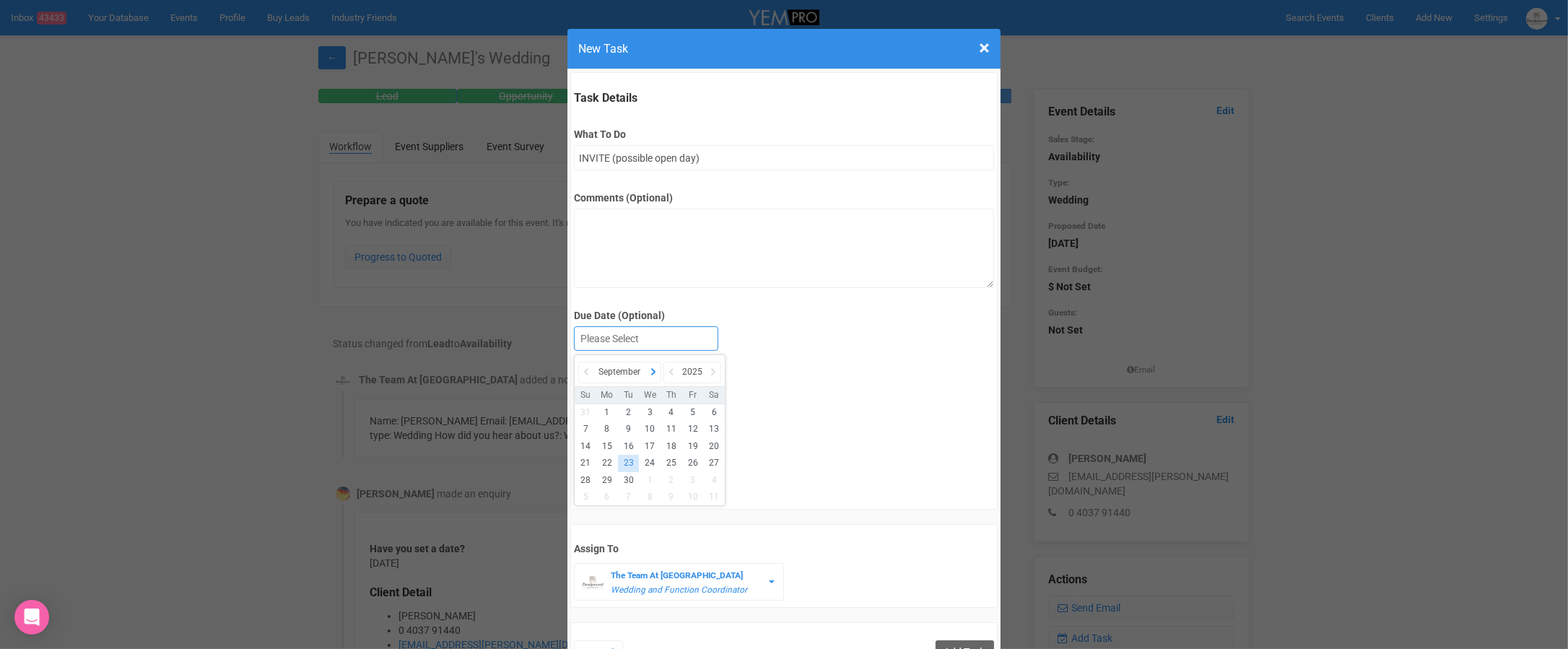
click at [653, 375] on icon at bounding box center [653, 371] width 14 height 20
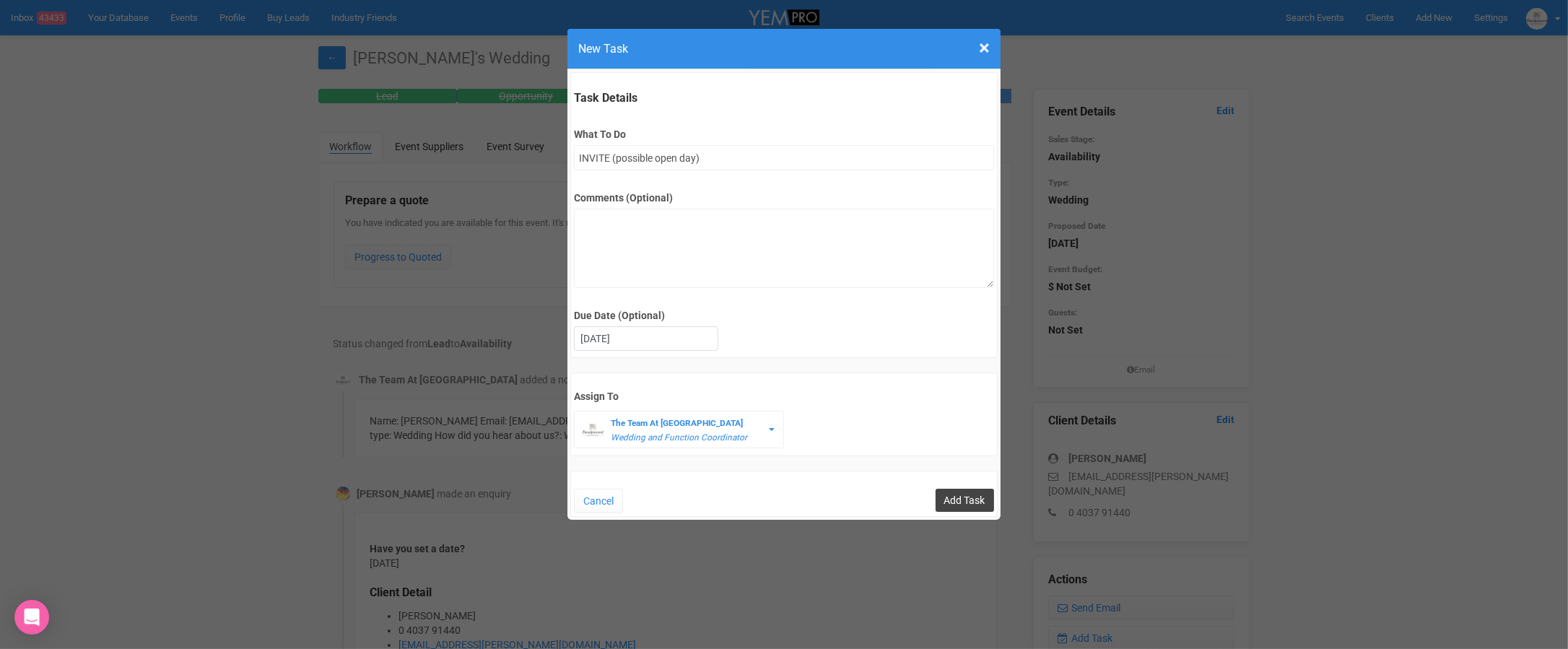
click at [964, 495] on input "Add Task" at bounding box center [964, 500] width 59 height 23
type input "Save"
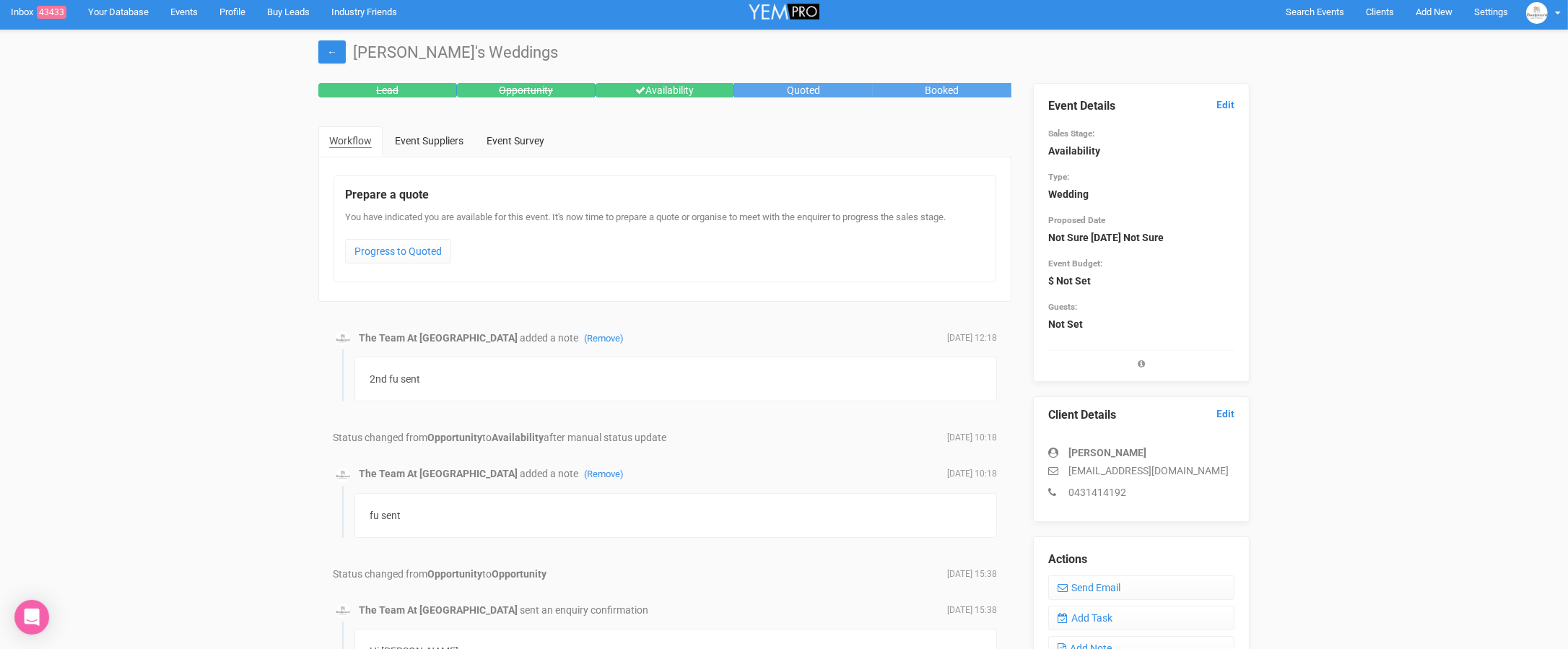
scroll to position [7, 0]
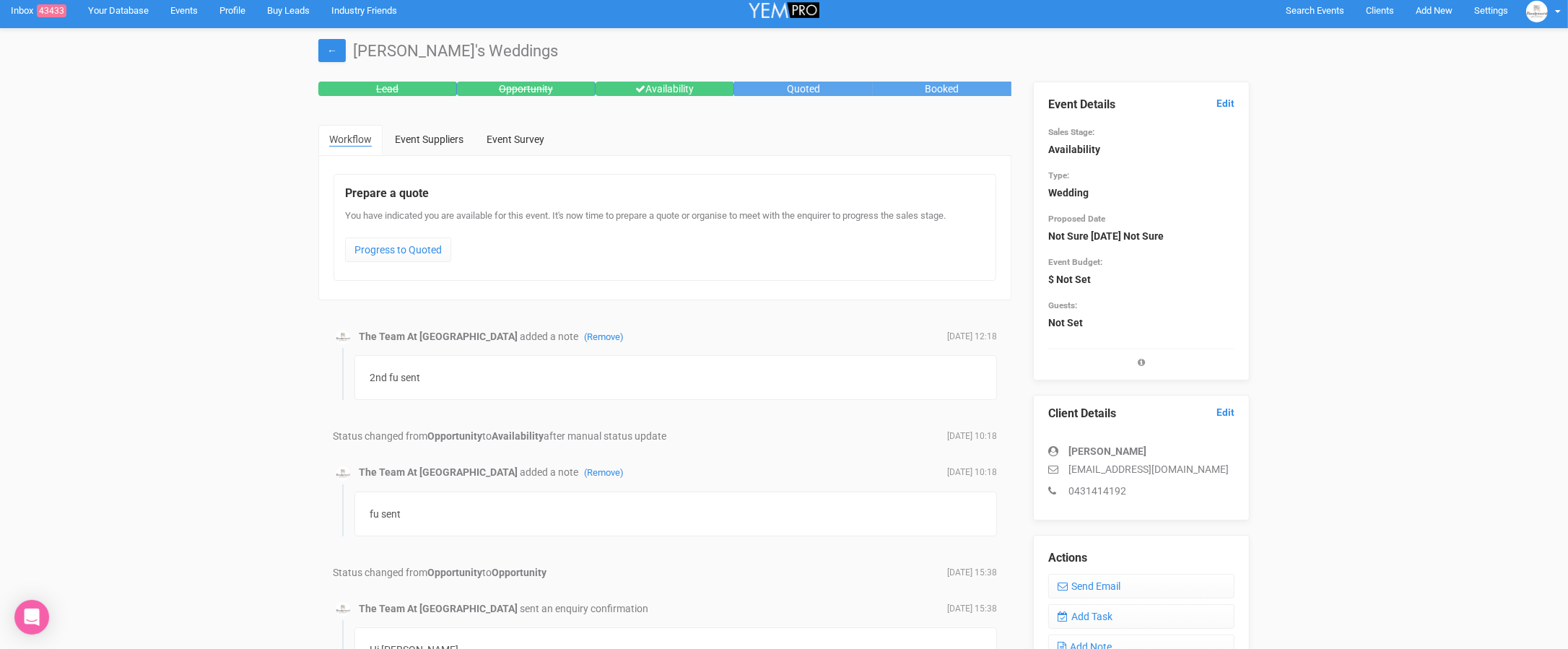
drag, startPoint x: 1143, startPoint y: 458, endPoint x: 1068, endPoint y: 458, distance: 75.0
click at [1068, 458] on div "[PERSON_NAME] [EMAIL_ADDRESS][DOMAIN_NAME] 0431414192" at bounding box center [1141, 463] width 186 height 68
drag, startPoint x: 1153, startPoint y: 452, endPoint x: 1066, endPoint y: 448, distance: 87.1
click at [1066, 448] on div "[PERSON_NAME]" at bounding box center [1141, 451] width 186 height 14
copy div "[PERSON_NAME]"
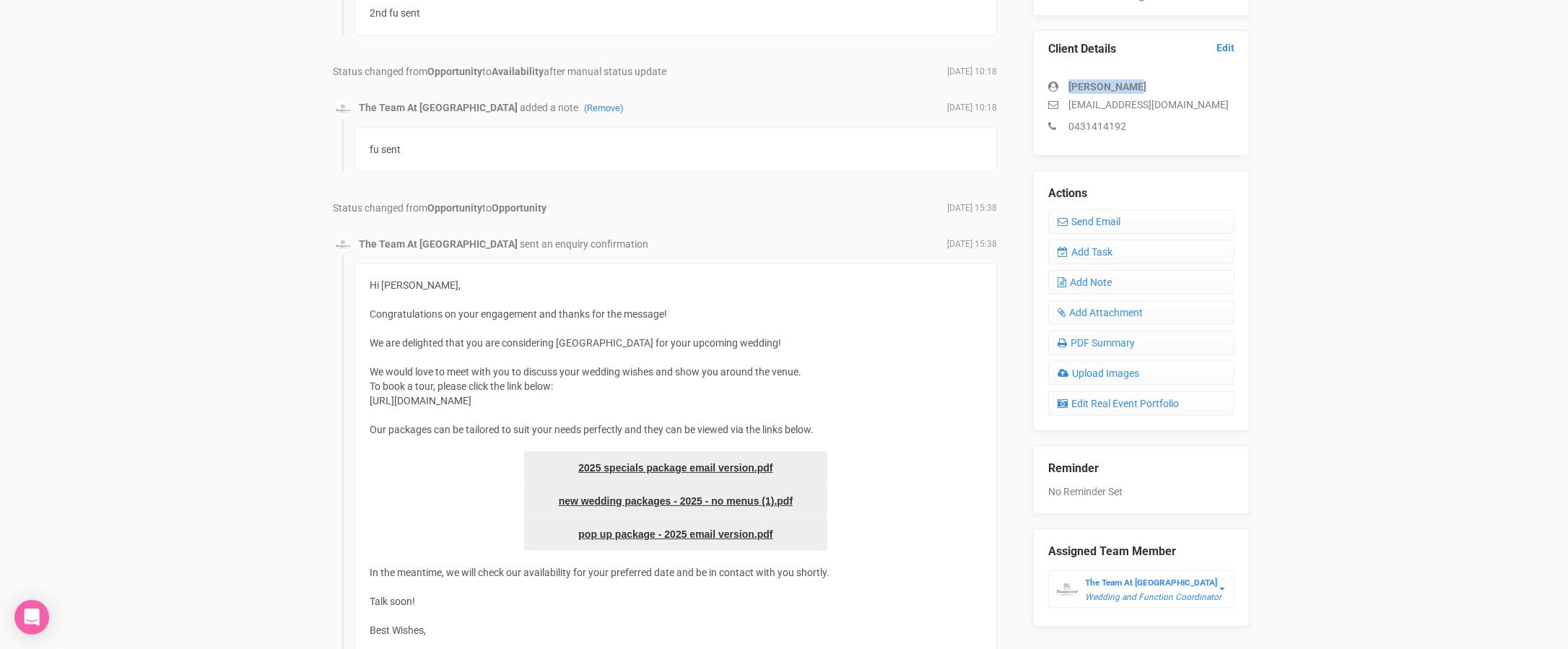
scroll to position [372, 0]
click at [1100, 246] on link "Add Task" at bounding box center [1141, 251] width 186 height 25
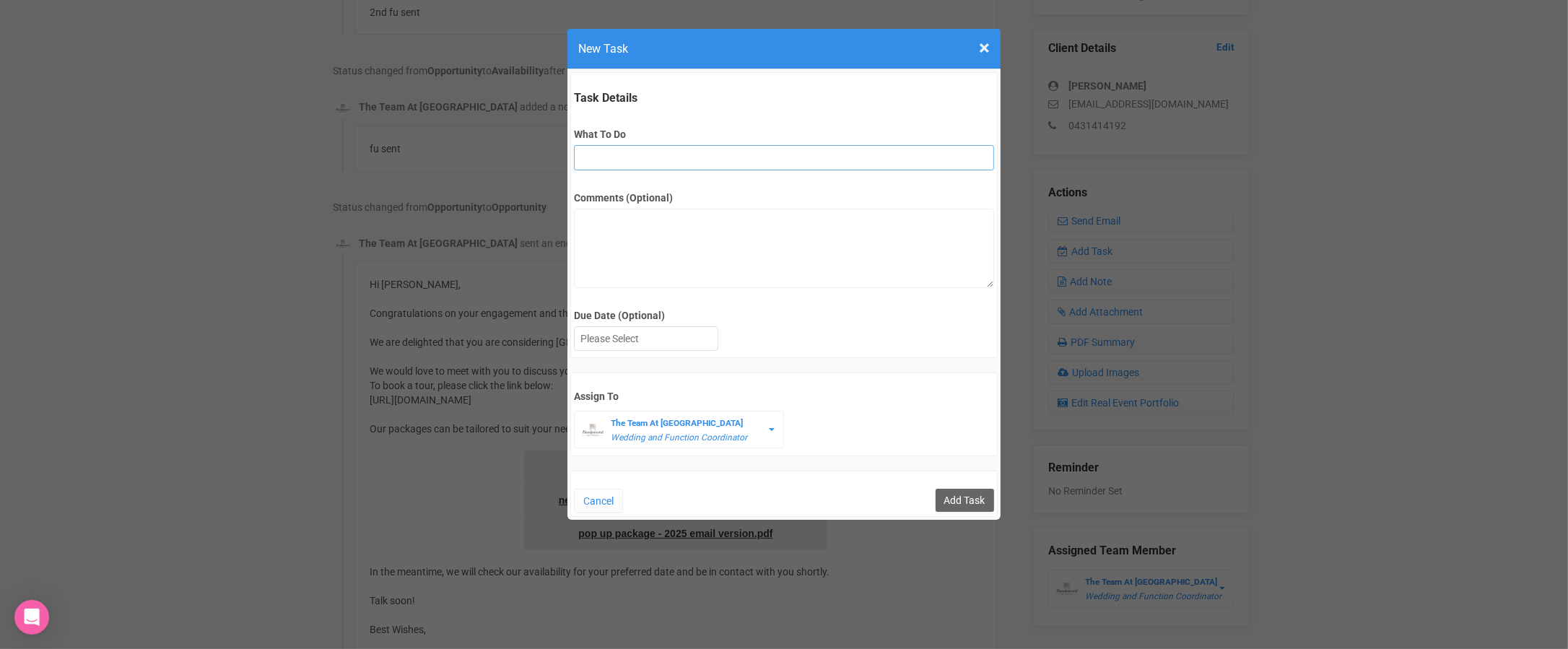
click at [643, 164] on input "What To Do" at bounding box center [783, 157] width 419 height 25
type input "3rd final fu"
click at [675, 346] on div at bounding box center [646, 339] width 143 height 24
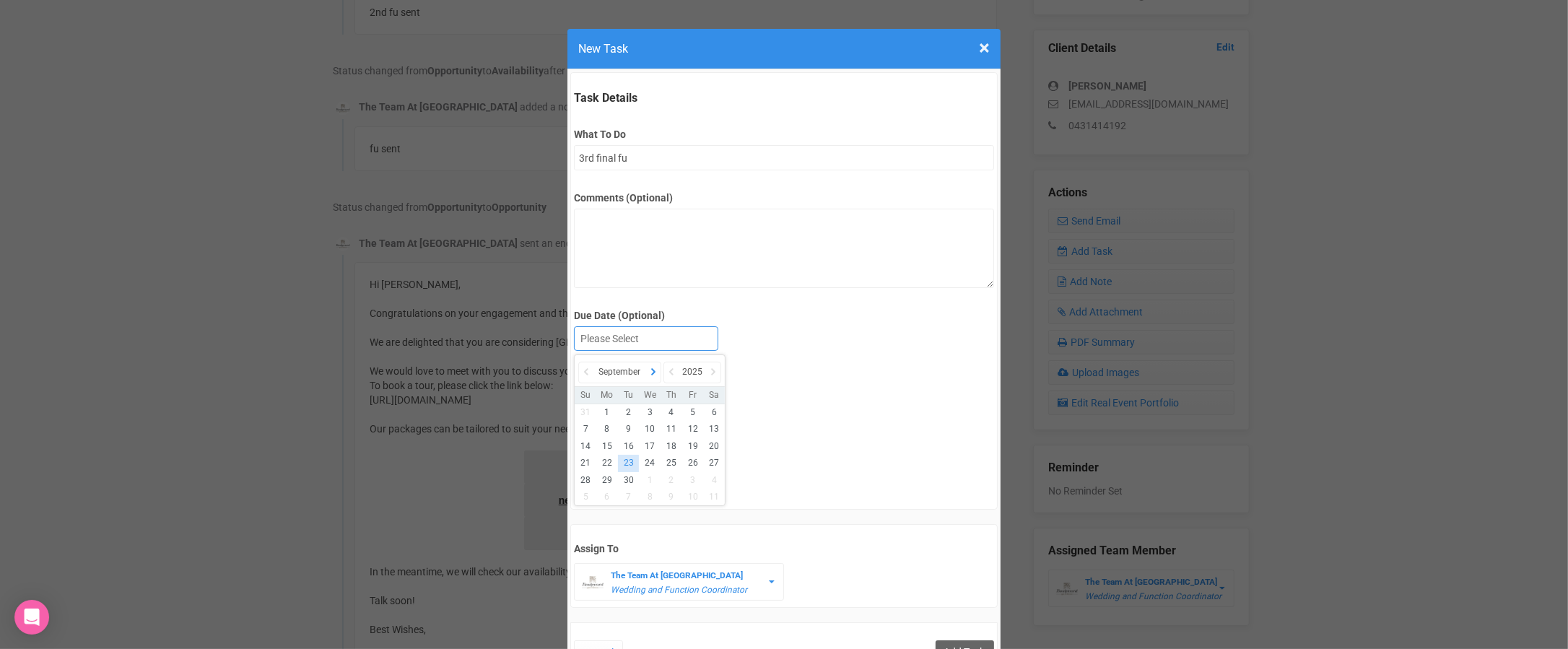
click at [658, 371] on icon at bounding box center [653, 371] width 14 height 20
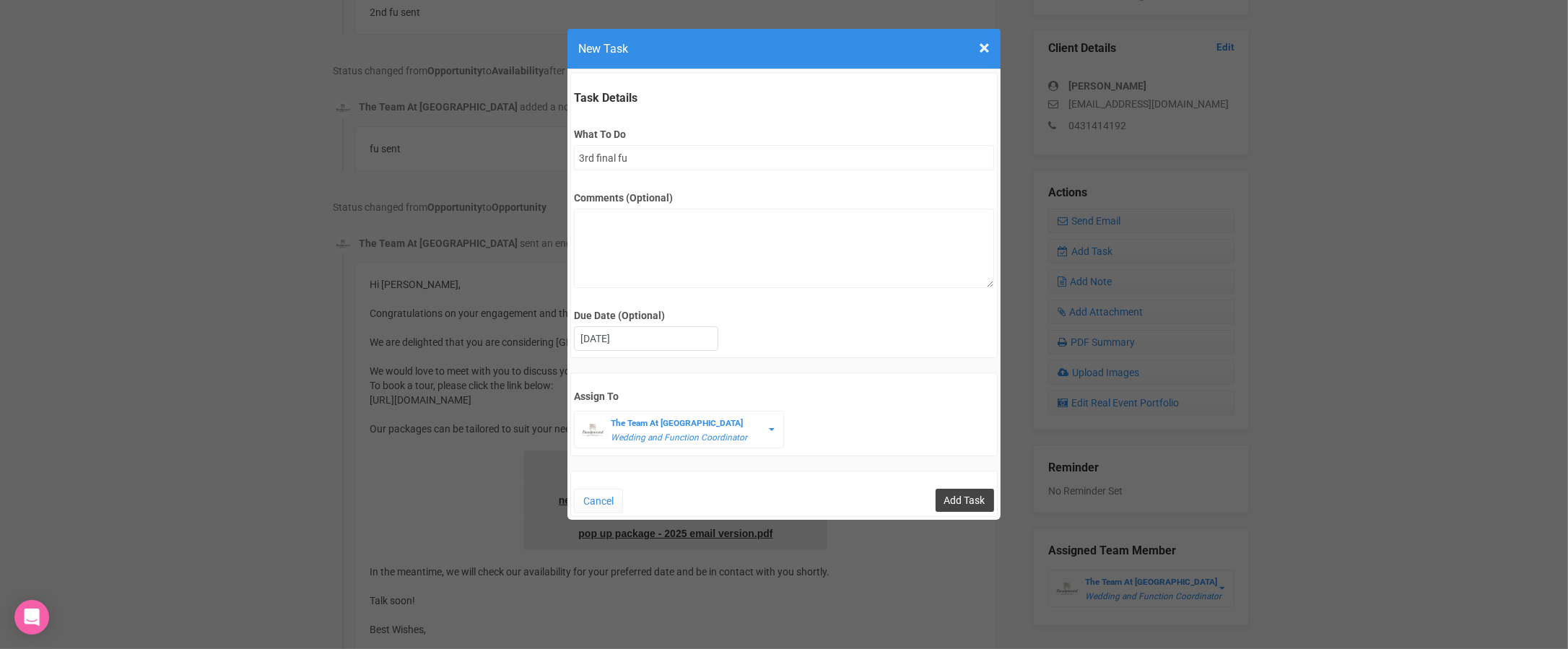
click at [957, 500] on input "Add Task" at bounding box center [964, 500] width 59 height 23
type input "Save"
